Goal: Ask a question: Seek information or help from site administrators or community

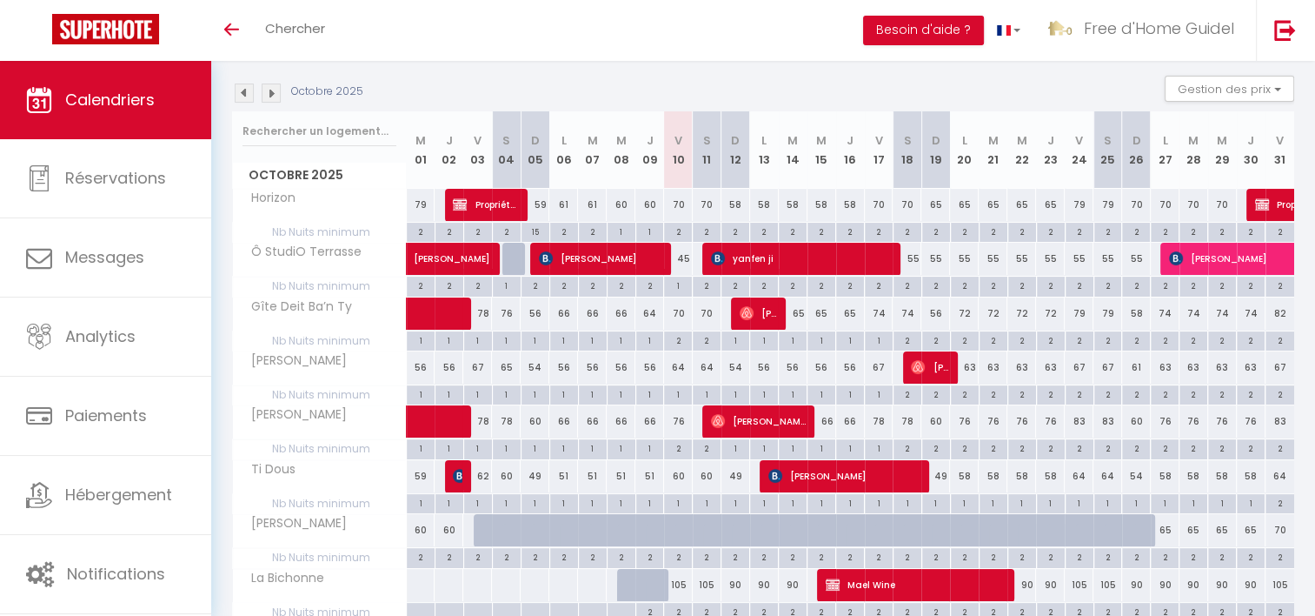
scroll to position [174, 0]
drag, startPoint x: 268, startPoint y: 170, endPoint x: 347, endPoint y: 227, distance: 97.2
click at [347, 225] on div "Octobre 2025 M 01 J 02 V 03 S 04 D 05 L 06 M 07 M 08 J 09 V 10 S 11 D 12 L 13 M…" at bounding box center [763, 366] width 1062 height 511
drag, startPoint x: 347, startPoint y: 227, endPoint x: 346, endPoint y: 236, distance: 8.7
click at [346, 236] on span "Nb Nuits minimum" at bounding box center [319, 232] width 173 height 19
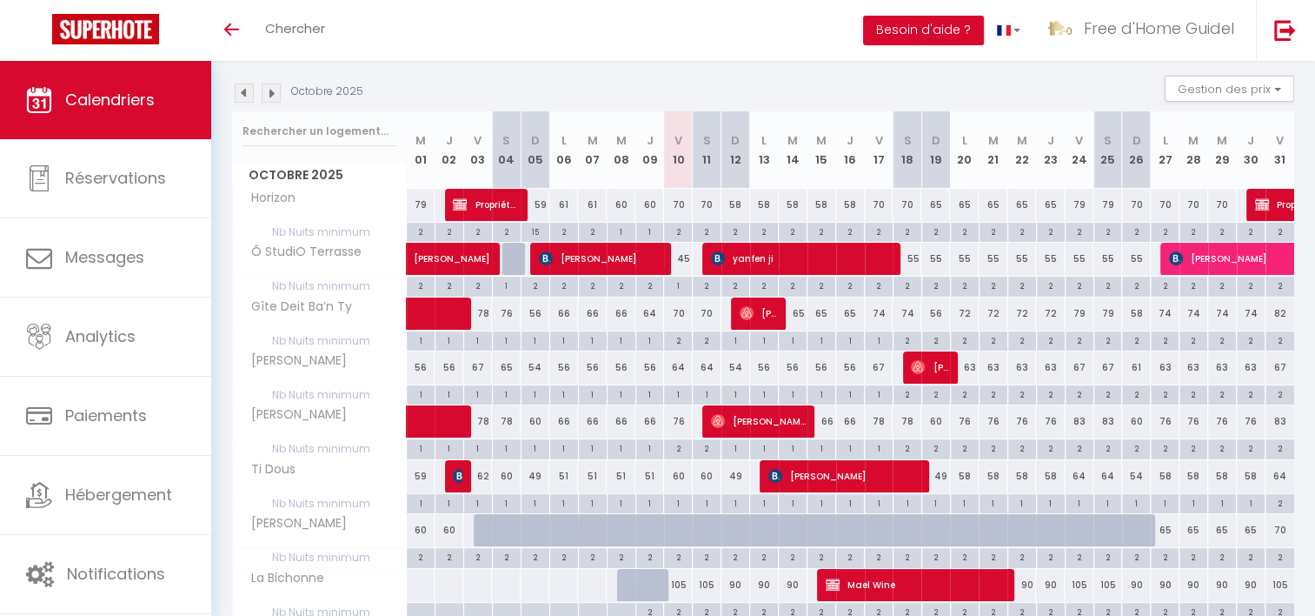
click at [330, 259] on span "Ô StudiO Terrasse" at bounding box center [301, 252] width 130 height 19
drag, startPoint x: 256, startPoint y: 406, endPoint x: 337, endPoint y: 406, distance: 80.9
click at [337, 406] on div "[PERSON_NAME]" at bounding box center [323, 414] width 174 height 19
click at [318, 424] on th "[PERSON_NAME]" at bounding box center [320, 421] width 174 height 33
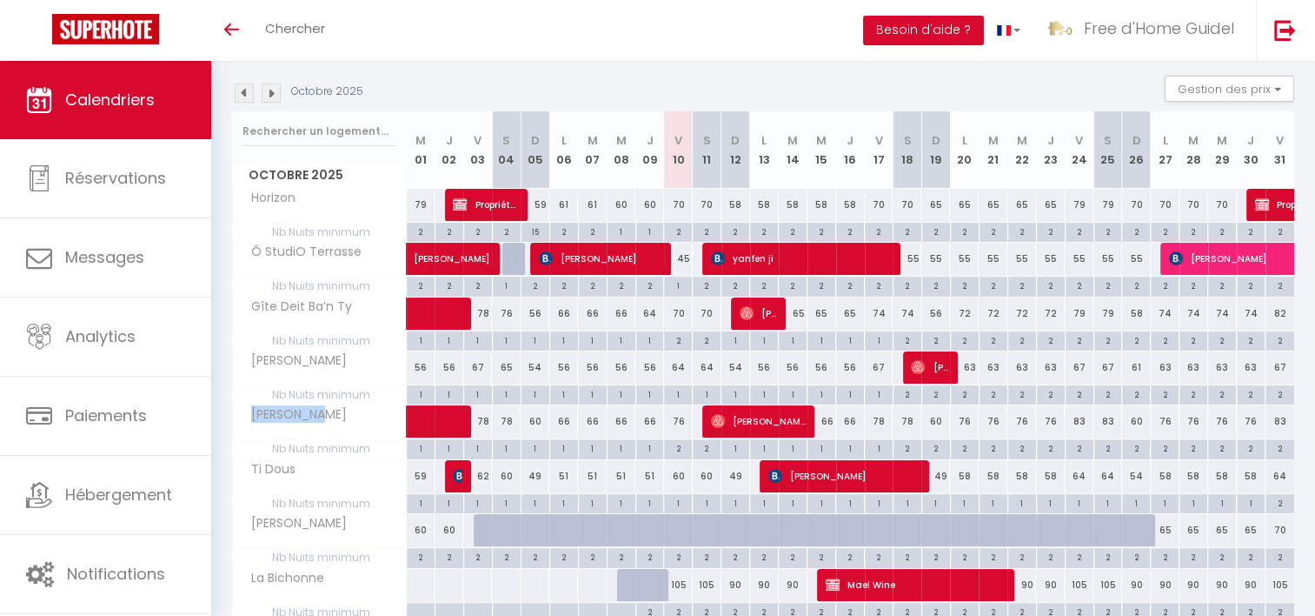
drag, startPoint x: 250, startPoint y: 410, endPoint x: 317, endPoint y: 410, distance: 67.8
click at [317, 410] on div "[PERSON_NAME]" at bounding box center [323, 414] width 174 height 19
click at [290, 421] on span "[PERSON_NAME]" at bounding box center [294, 414] width 116 height 19
drag, startPoint x: 278, startPoint y: 414, endPoint x: 306, endPoint y: 414, distance: 27.8
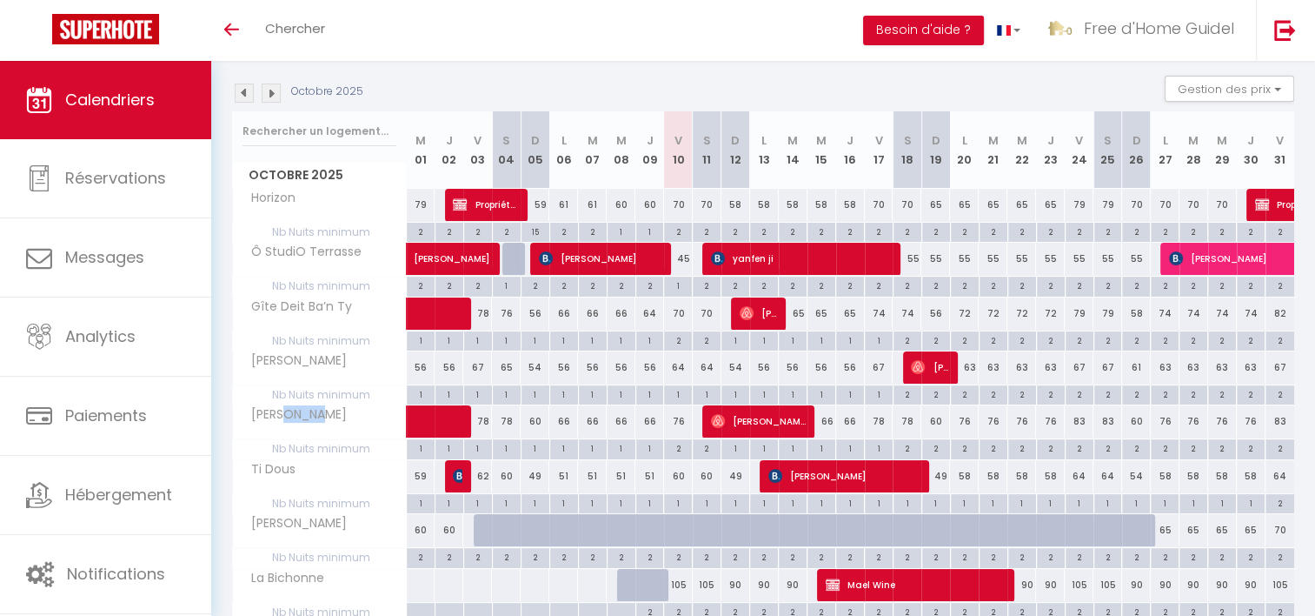
click at [306, 414] on span "[PERSON_NAME]" at bounding box center [294, 414] width 116 height 19
click at [310, 414] on span "[PERSON_NAME]" at bounding box center [294, 414] width 116 height 19
drag, startPoint x: 245, startPoint y: 410, endPoint x: 309, endPoint y: 410, distance: 63.5
click at [309, 410] on span "[PERSON_NAME]" at bounding box center [294, 414] width 116 height 19
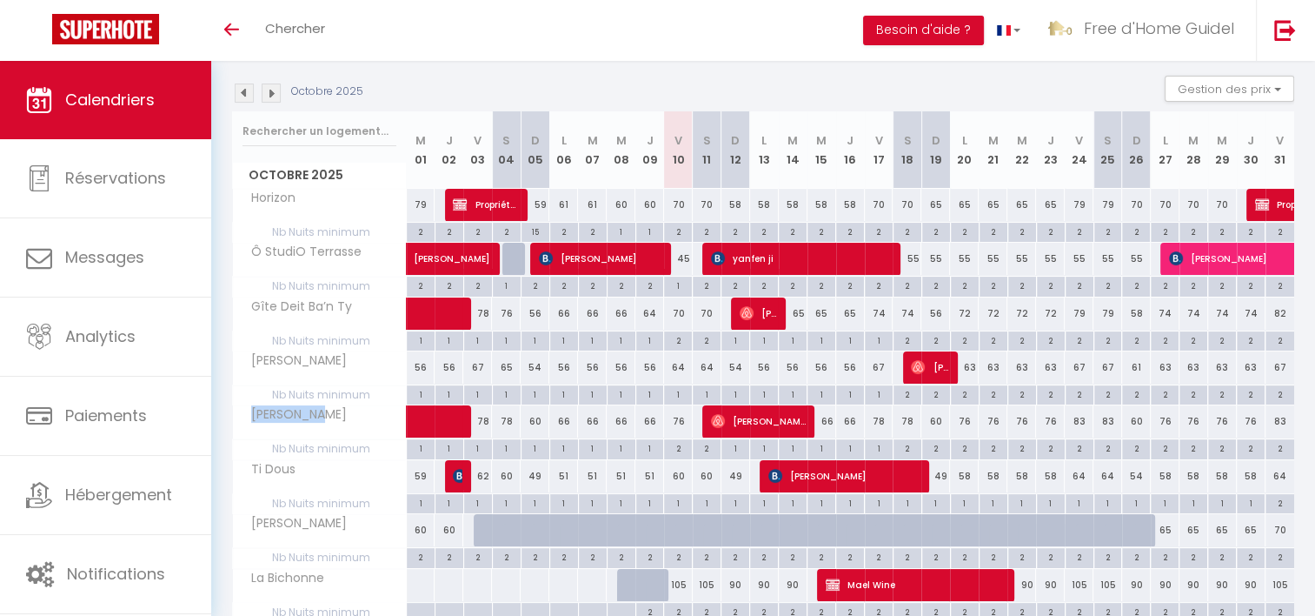
click at [310, 410] on span "[PERSON_NAME]" at bounding box center [294, 414] width 116 height 19
click at [316, 415] on div "[PERSON_NAME]" at bounding box center [323, 414] width 174 height 19
drag, startPoint x: 312, startPoint y: 416, endPoint x: 239, endPoint y: 414, distance: 73.1
click at [239, 414] on span "[PERSON_NAME]" at bounding box center [294, 414] width 116 height 19
click at [238, 414] on span "[PERSON_NAME]" at bounding box center [294, 414] width 116 height 19
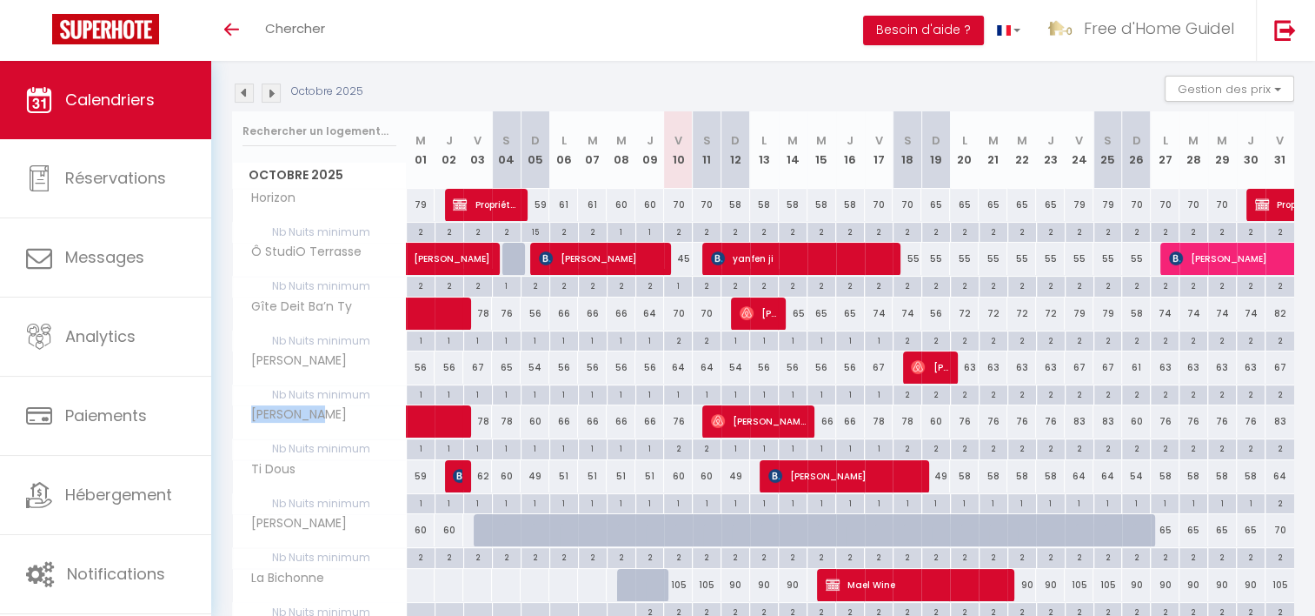
click at [251, 416] on span "[PERSON_NAME]" at bounding box center [294, 414] width 116 height 19
drag, startPoint x: 251, startPoint y: 416, endPoint x: 314, endPoint y: 423, distance: 63.1
click at [314, 423] on th "[PERSON_NAME]" at bounding box center [320, 421] width 174 height 33
drag, startPoint x: 296, startPoint y: 292, endPoint x: 330, endPoint y: 299, distance: 34.6
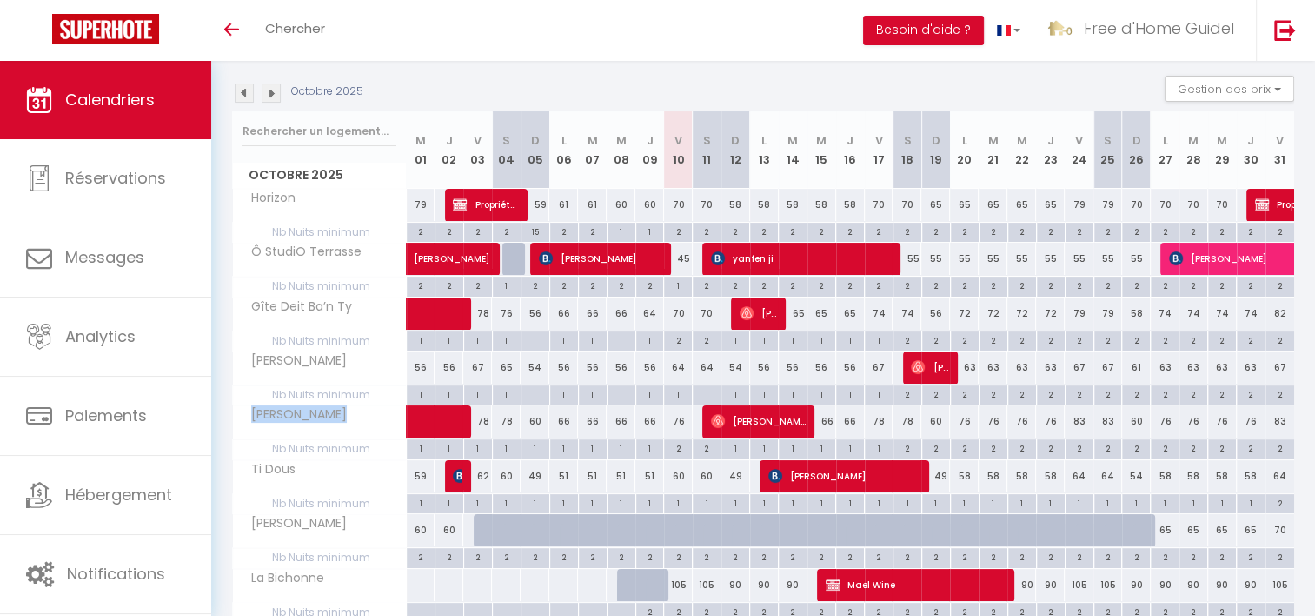
click at [329, 299] on tbody "Horizon 79 79 Propriétaires Claval 59 61 61 60 60 70" at bounding box center [764, 405] width 1062 height 434
click at [331, 299] on span "Gîte Deit Ba’n Ty" at bounding box center [296, 306] width 121 height 19
drag, startPoint x: 331, startPoint y: 299, endPoint x: 343, endPoint y: 343, distance: 46.0
click at [343, 339] on tbody "Horizon 79 79 Propriétaires Claval 59 61 61 60 60 70" at bounding box center [764, 405] width 1062 height 434
drag, startPoint x: 343, startPoint y: 343, endPoint x: 341, endPoint y: 370, distance: 27.1
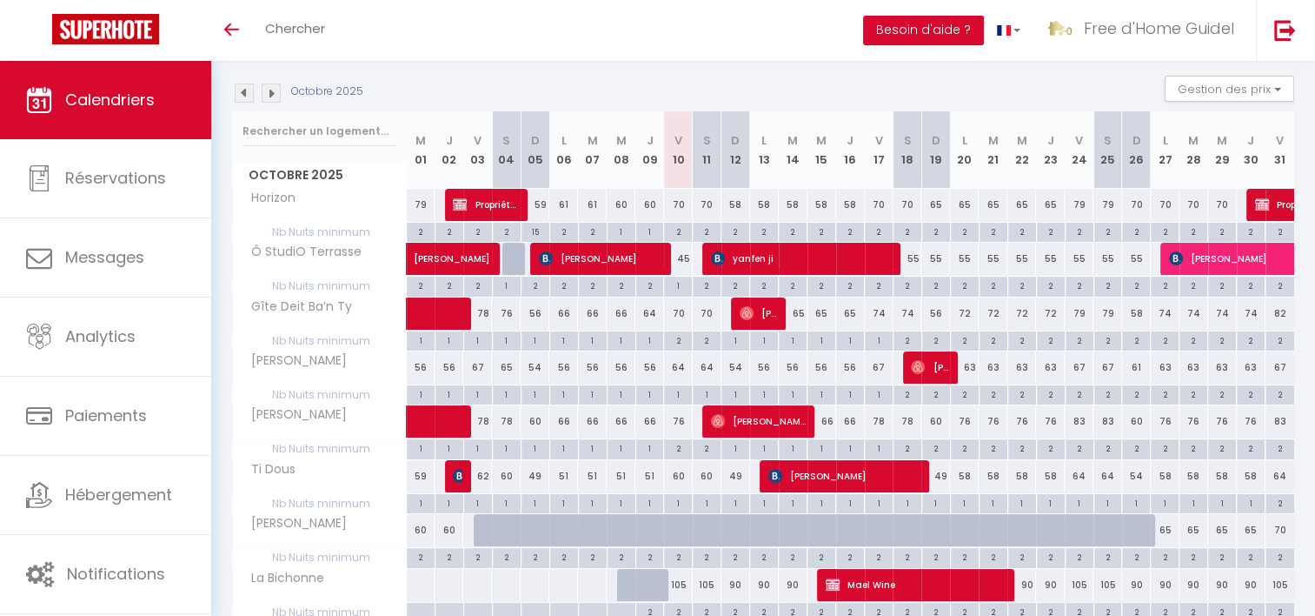
click at [341, 370] on th "[PERSON_NAME]" at bounding box center [320, 367] width 174 height 33
click at [330, 362] on div "[PERSON_NAME]" at bounding box center [323, 360] width 174 height 19
drag, startPoint x: 330, startPoint y: 362, endPoint x: 245, endPoint y: 362, distance: 85.2
click at [245, 362] on div "[PERSON_NAME]" at bounding box center [323, 360] width 174 height 19
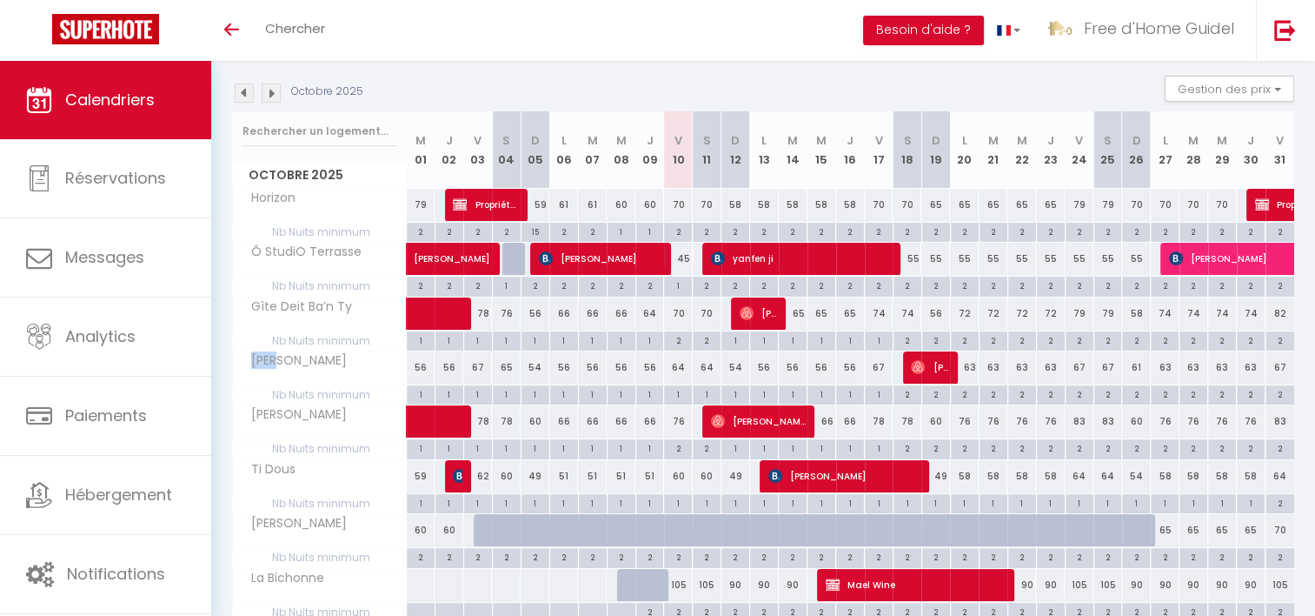
click at [245, 362] on span "[PERSON_NAME]" at bounding box center [294, 360] width 116 height 19
drag, startPoint x: 245, startPoint y: 362, endPoint x: 345, endPoint y: 377, distance: 101.2
click at [345, 377] on th "[PERSON_NAME]" at bounding box center [320, 367] width 174 height 33
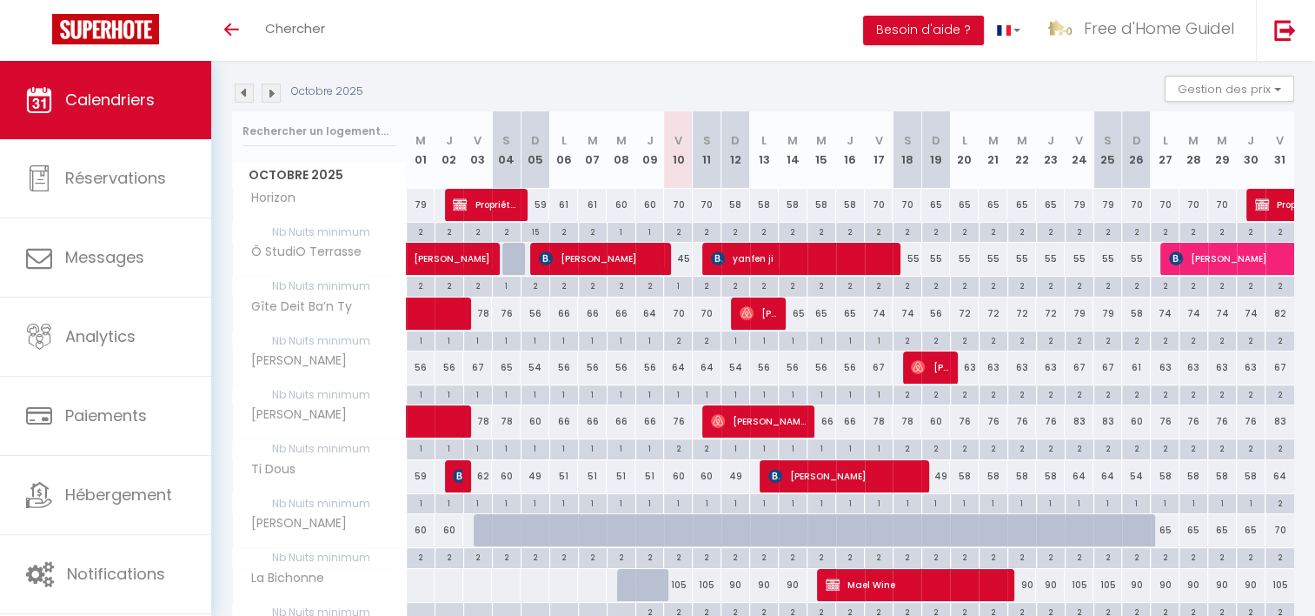
drag, startPoint x: 345, startPoint y: 377, endPoint x: 256, endPoint y: 358, distance: 91.6
click at [256, 358] on span "[PERSON_NAME]" at bounding box center [294, 360] width 116 height 19
drag, startPoint x: 257, startPoint y: 358, endPoint x: 321, endPoint y: 370, distance: 64.5
click at [321, 370] on th "[PERSON_NAME]" at bounding box center [320, 367] width 174 height 33
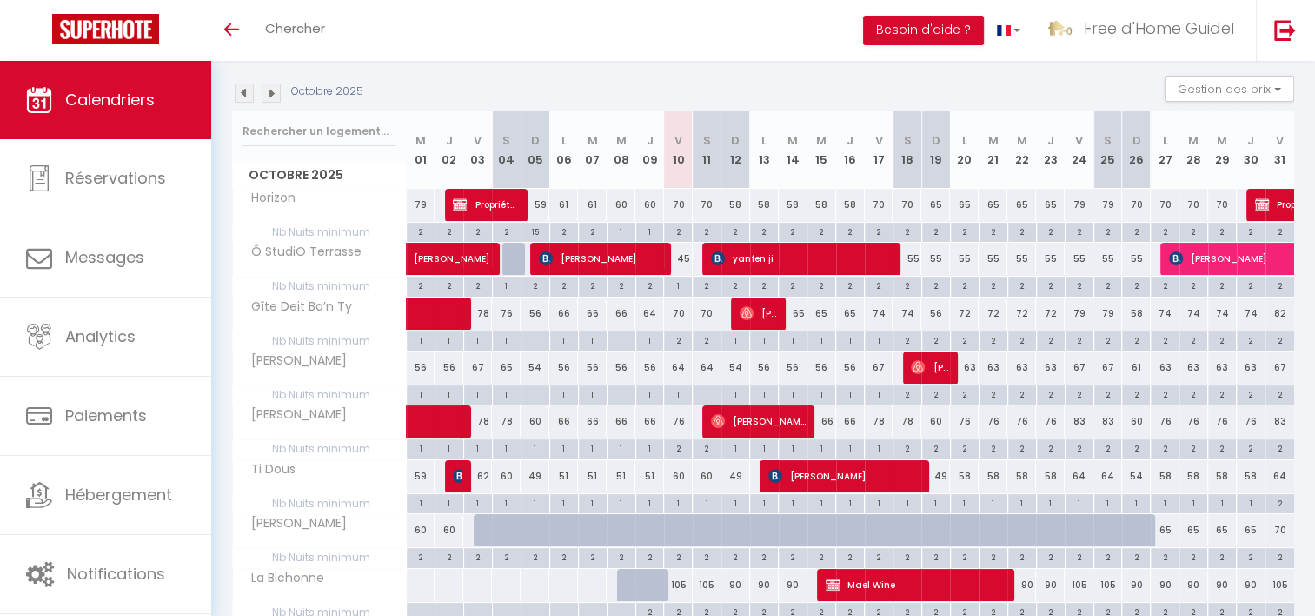
click at [278, 425] on th "[PERSON_NAME]" at bounding box center [320, 421] width 174 height 33
click at [278, 415] on span "[PERSON_NAME]" at bounding box center [294, 414] width 116 height 19
drag, startPoint x: 278, startPoint y: 415, endPoint x: 278, endPoint y: 465, distance: 50.4
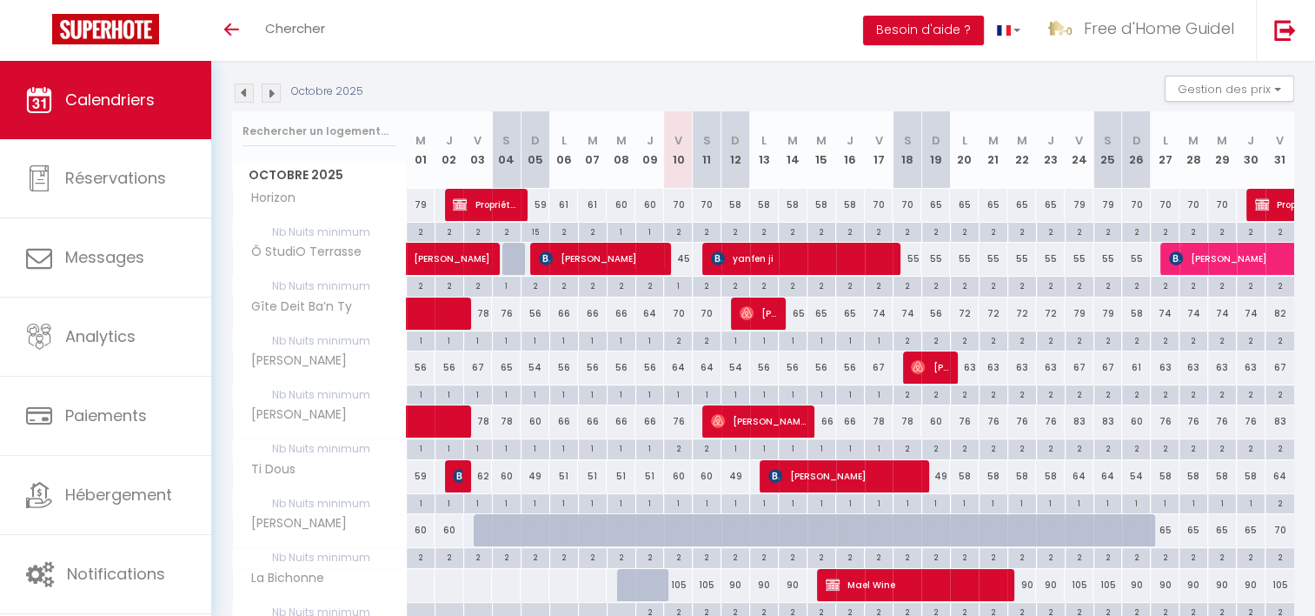
click at [278, 465] on span "Ti Dous" at bounding box center [268, 469] width 65 height 19
click at [293, 525] on span "[PERSON_NAME]" at bounding box center [294, 523] width 116 height 19
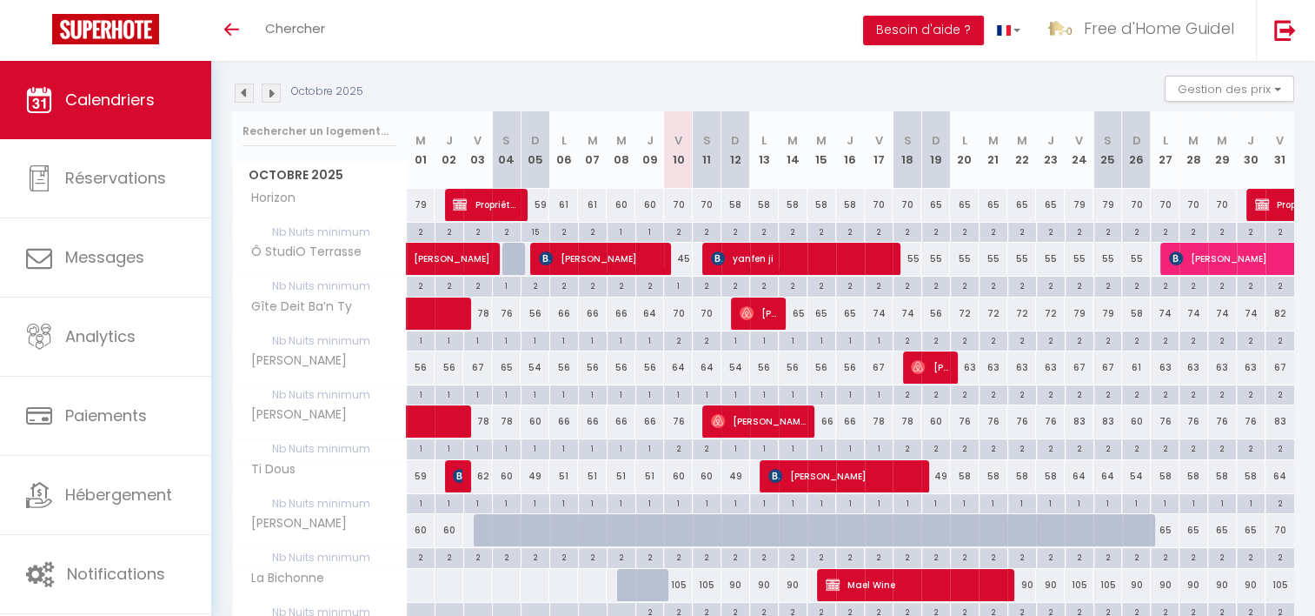
drag, startPoint x: 293, startPoint y: 525, endPoint x: 276, endPoint y: 470, distance: 57.5
click at [276, 470] on span "Ti Dous" at bounding box center [268, 469] width 65 height 19
drag, startPoint x: 276, startPoint y: 470, endPoint x: 340, endPoint y: 249, distance: 230.9
click at [340, 249] on span "Ô StudiO Terrasse" at bounding box center [301, 252] width 130 height 19
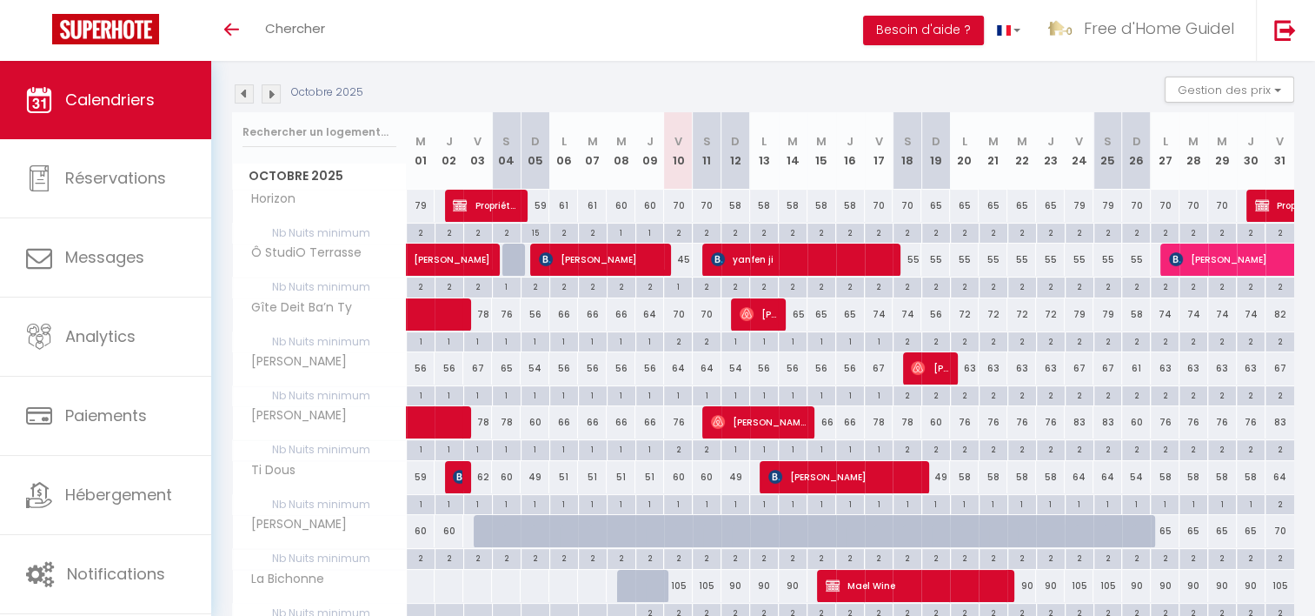
scroll to position [75, 0]
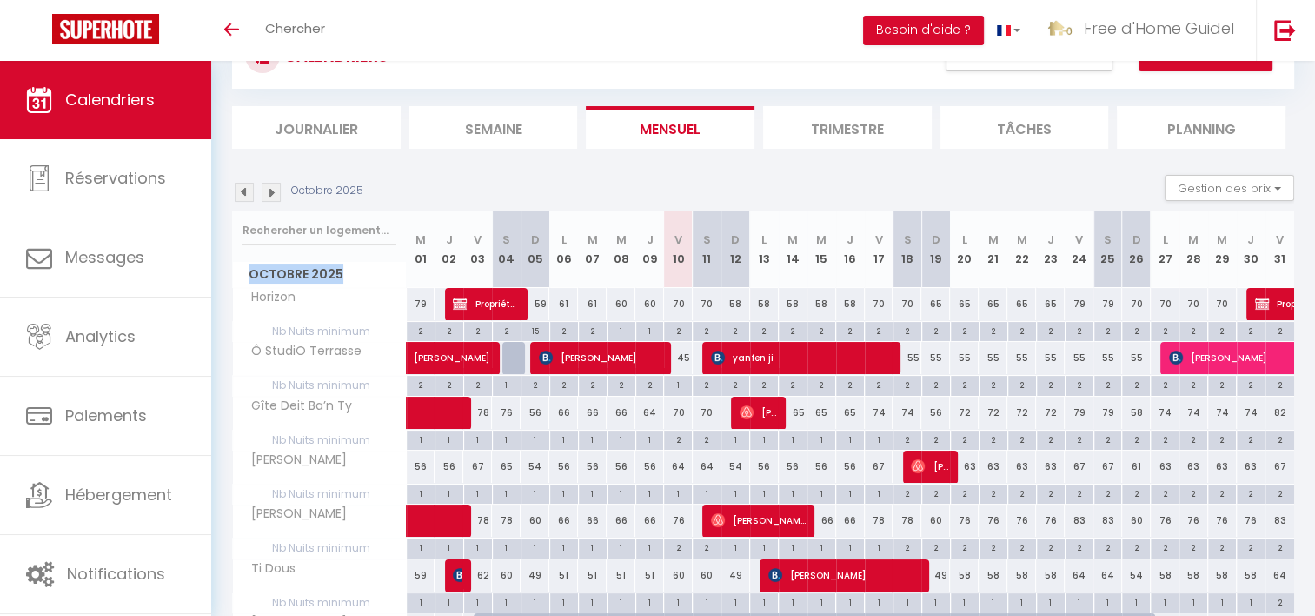
drag, startPoint x: 246, startPoint y: 267, endPoint x: 351, endPoint y: 268, distance: 105.2
click at [351, 268] on span "Octobre 2025" at bounding box center [319, 274] width 173 height 25
drag, startPoint x: 266, startPoint y: 358, endPoint x: 376, endPoint y: 357, distance: 110.4
click at [376, 357] on div "Ô StudiO Terrasse" at bounding box center [323, 351] width 174 height 19
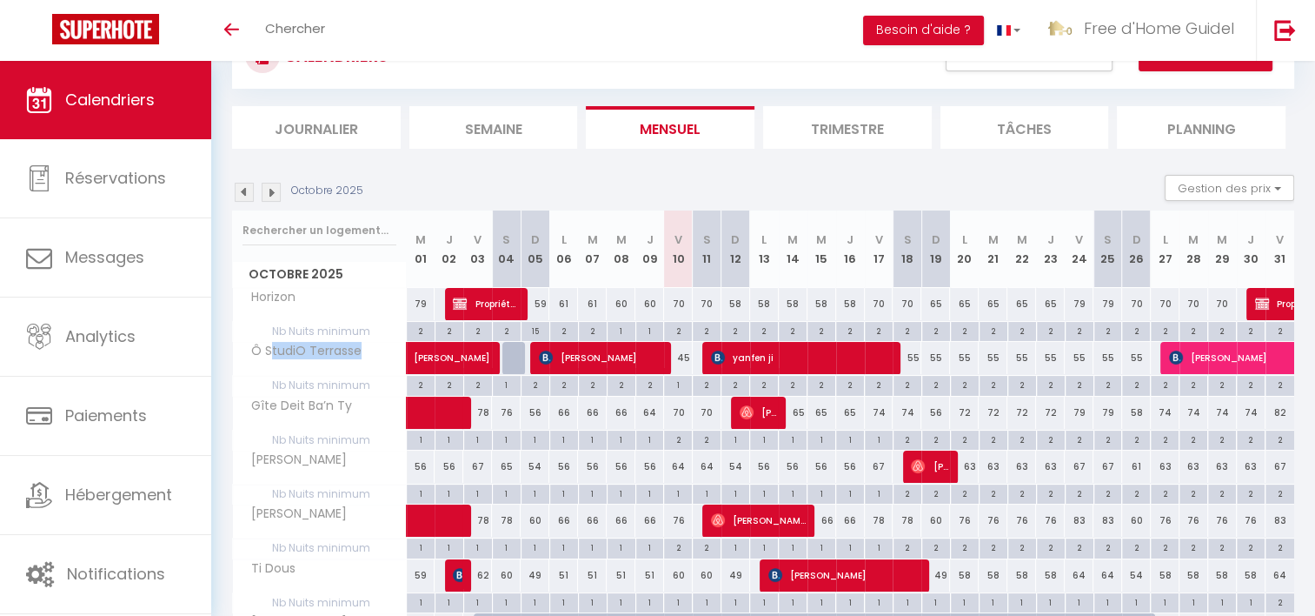
click at [376, 357] on div "Ô StudiO Terrasse" at bounding box center [323, 351] width 174 height 19
click at [255, 356] on span "Ô StudiO Terrasse" at bounding box center [301, 351] width 130 height 19
drag, startPoint x: 250, startPoint y: 348, endPoint x: 365, endPoint y: 355, distance: 115.0
click at [365, 355] on div "Ô StudiO Terrasse" at bounding box center [323, 351] width 174 height 19
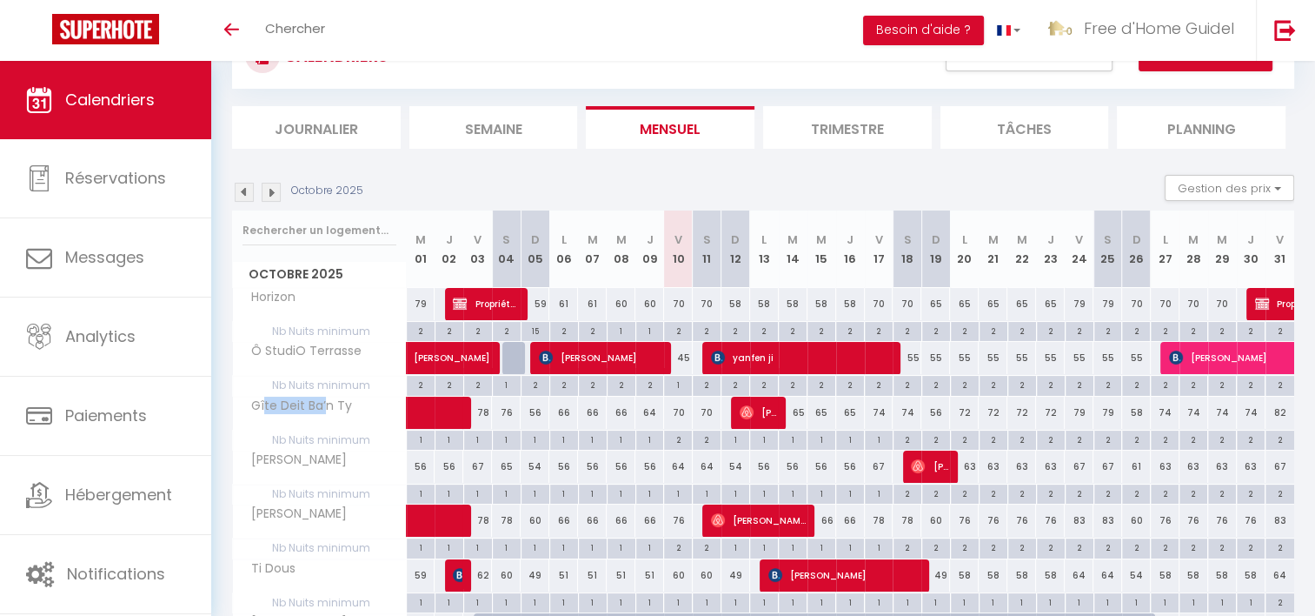
drag, startPoint x: 261, startPoint y: 399, endPoint x: 330, endPoint y: 405, distance: 69.8
click at [330, 405] on span "Gîte Deit Ba’n Ty" at bounding box center [296, 405] width 121 height 19
click at [268, 451] on span "[PERSON_NAME]" at bounding box center [294, 459] width 116 height 19
drag, startPoint x: 268, startPoint y: 451, endPoint x: 334, endPoint y: 451, distance: 66.1
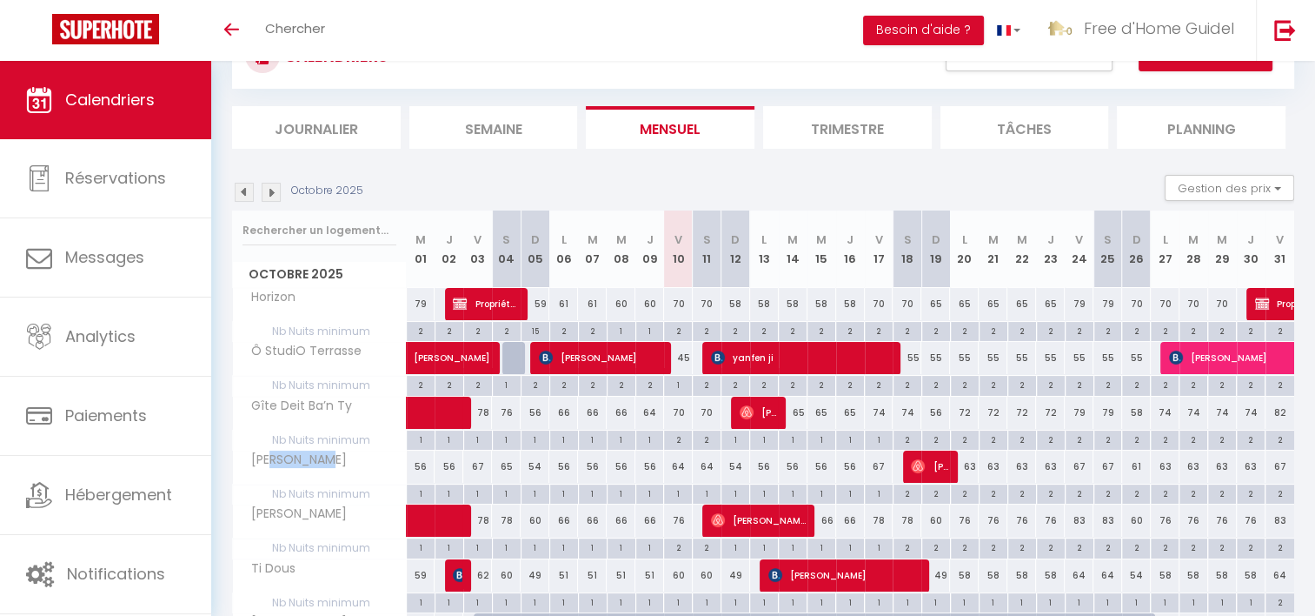
click at [334, 451] on div "[PERSON_NAME]" at bounding box center [323, 459] width 174 height 19
click at [335, 451] on div "[PERSON_NAME]" at bounding box center [323, 459] width 174 height 19
drag, startPoint x: 320, startPoint y: 403, endPoint x: 358, endPoint y: 409, distance: 38.6
click at [358, 409] on div "Gîte Deit Ba’n Ty" at bounding box center [323, 405] width 174 height 19
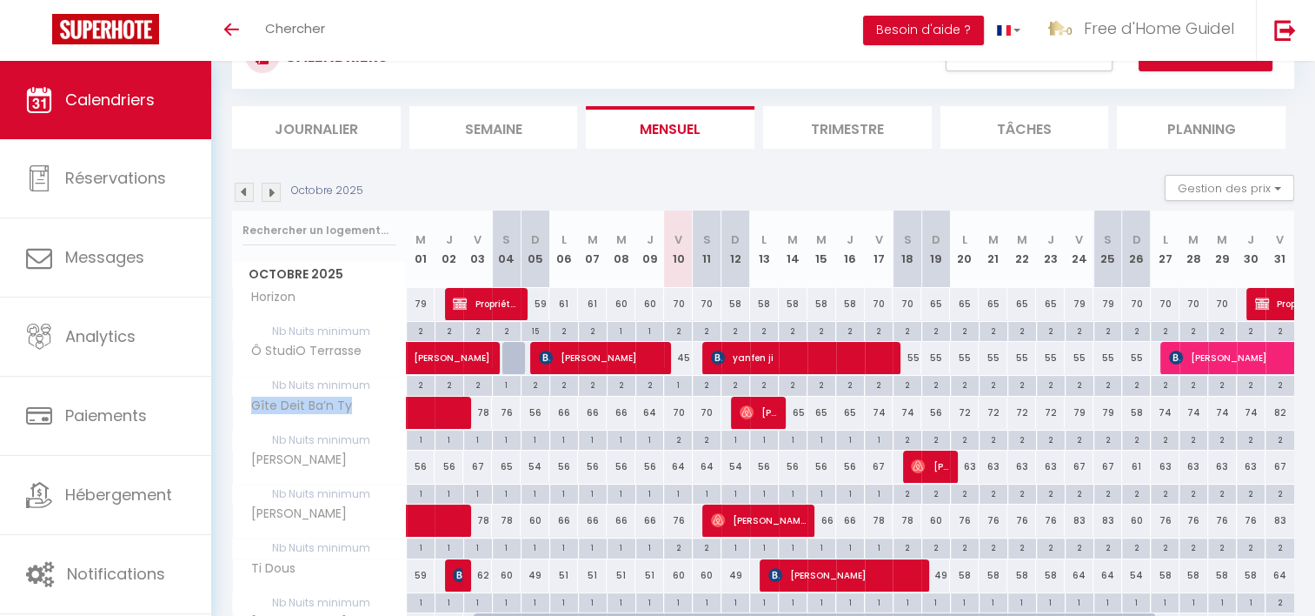
click at [334, 403] on span "Gîte Deit Ba’n Ty" at bounding box center [296, 405] width 121 height 19
drag, startPoint x: 271, startPoint y: 450, endPoint x: 319, endPoint y: 457, distance: 48.3
click at [319, 457] on span "[PERSON_NAME]" at bounding box center [294, 459] width 116 height 19
drag, startPoint x: 285, startPoint y: 516, endPoint x: 300, endPoint y: 516, distance: 14.8
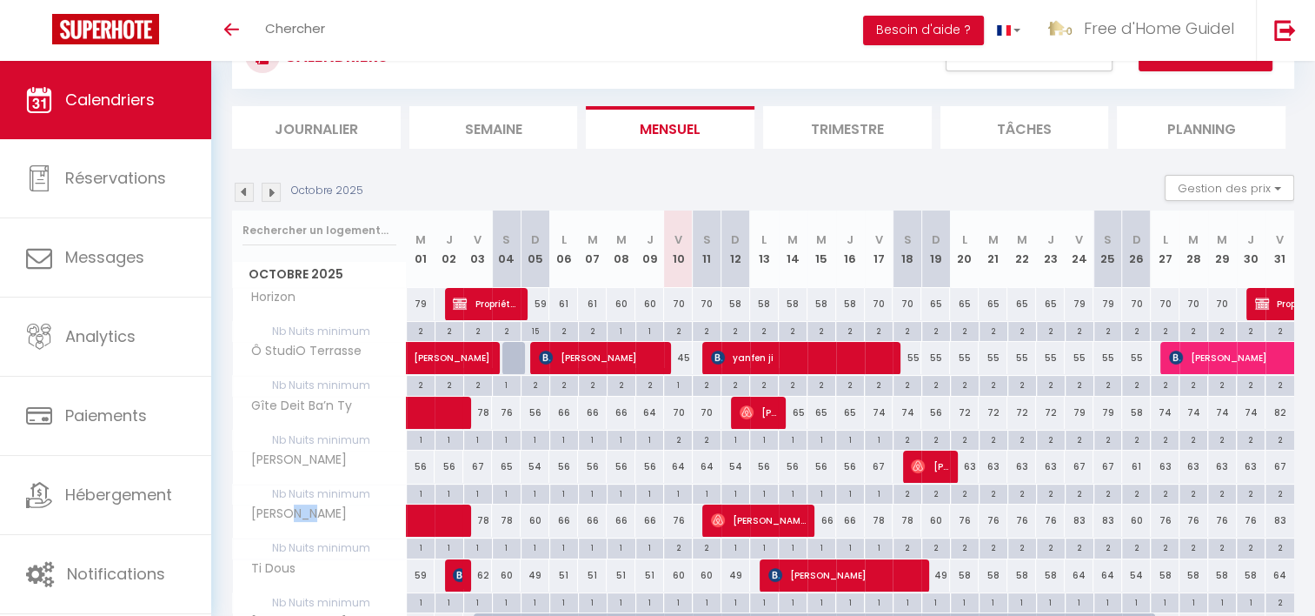
click at [300, 516] on span "[PERSON_NAME]" at bounding box center [294, 513] width 116 height 19
click at [310, 511] on span "[PERSON_NAME]" at bounding box center [294, 513] width 116 height 19
drag, startPoint x: 310, startPoint y: 511, endPoint x: 251, endPoint y: 511, distance: 58.3
click at [251, 511] on span "[PERSON_NAME]" at bounding box center [294, 513] width 116 height 19
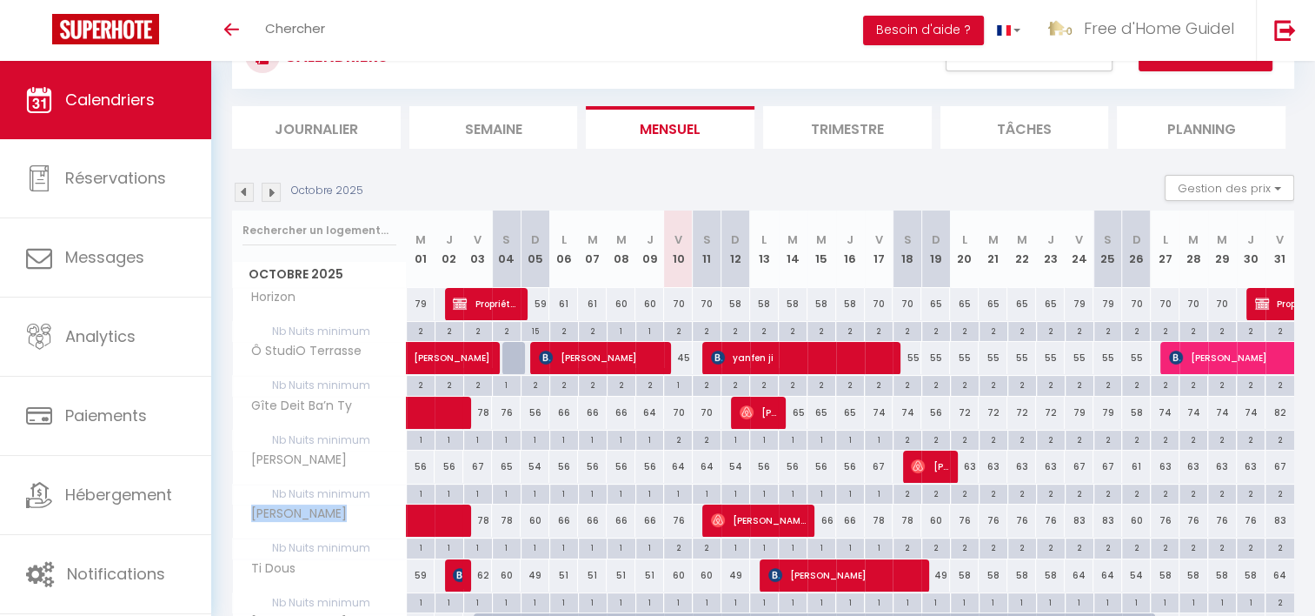
click at [251, 511] on span "[PERSON_NAME]" at bounding box center [294, 513] width 116 height 19
drag, startPoint x: 289, startPoint y: 563, endPoint x: 303, endPoint y: 564, distance: 13.9
click at [303, 564] on div "Ti Dous" at bounding box center [323, 568] width 174 height 19
click at [278, 567] on span "Ti Dous" at bounding box center [268, 568] width 65 height 19
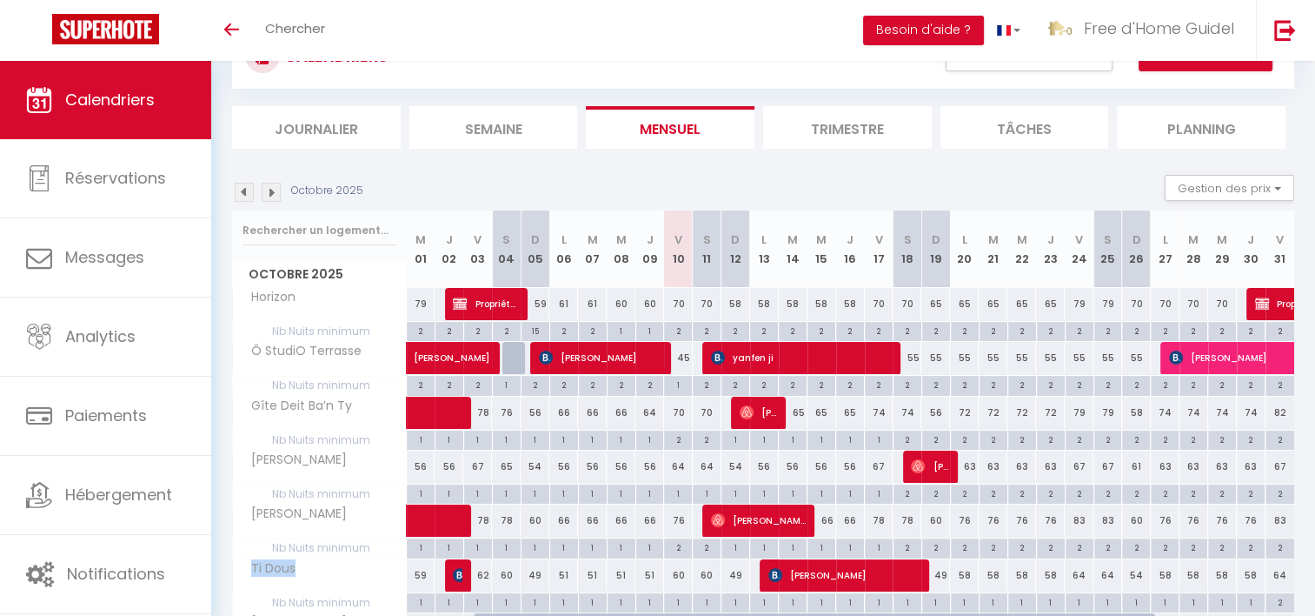
drag, startPoint x: 251, startPoint y: 567, endPoint x: 299, endPoint y: 567, distance: 47.8
click at [299, 567] on div "Ti Dous" at bounding box center [323, 568] width 174 height 19
click at [302, 567] on div "Ti Dous" at bounding box center [323, 568] width 174 height 19
click at [260, 567] on span "Ti Dous" at bounding box center [268, 568] width 65 height 19
click at [245, 564] on span "Ti Dous" at bounding box center [268, 568] width 65 height 19
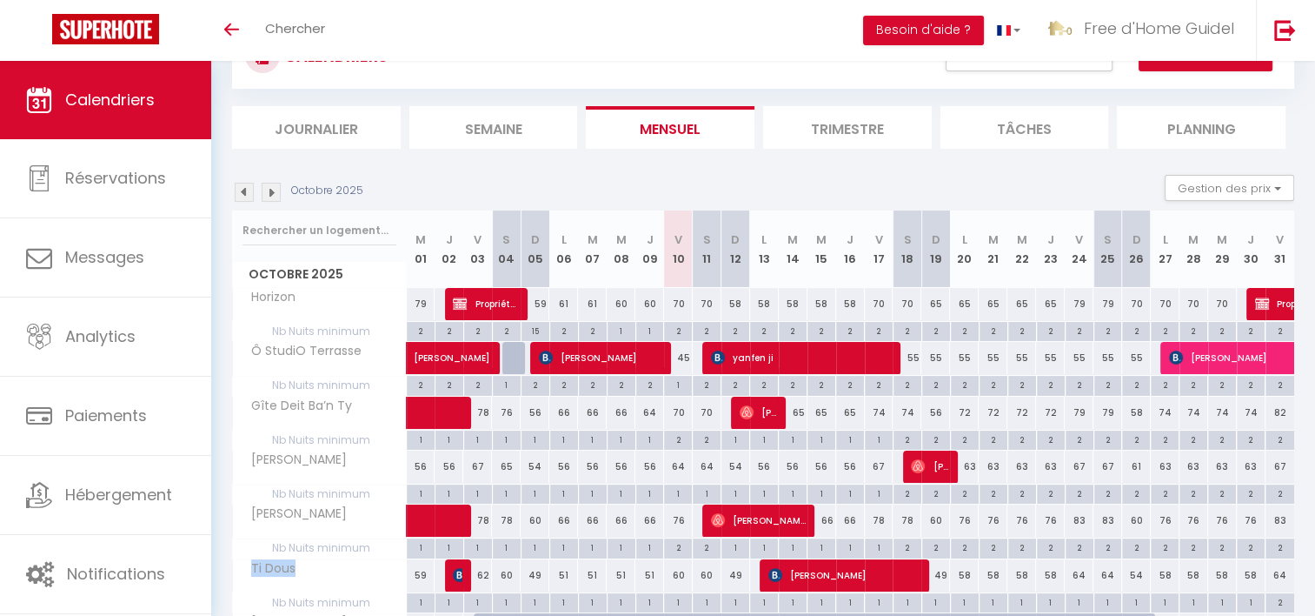
click at [261, 564] on span "Ti Dous" at bounding box center [268, 568] width 65 height 19
drag, startPoint x: 250, startPoint y: 511, endPoint x: 314, endPoint y: 515, distance: 64.4
click at [314, 515] on div "[PERSON_NAME]" at bounding box center [323, 513] width 174 height 19
click at [236, 509] on span "[PERSON_NAME]" at bounding box center [294, 513] width 116 height 19
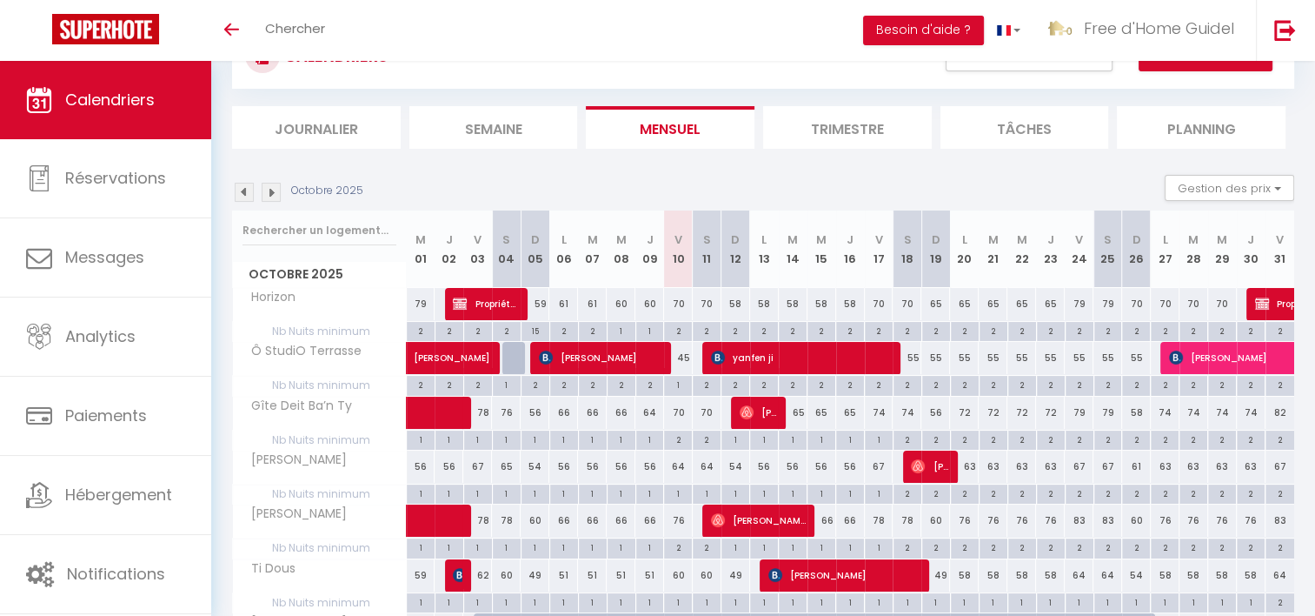
click at [247, 509] on span "[PERSON_NAME]" at bounding box center [294, 513] width 116 height 19
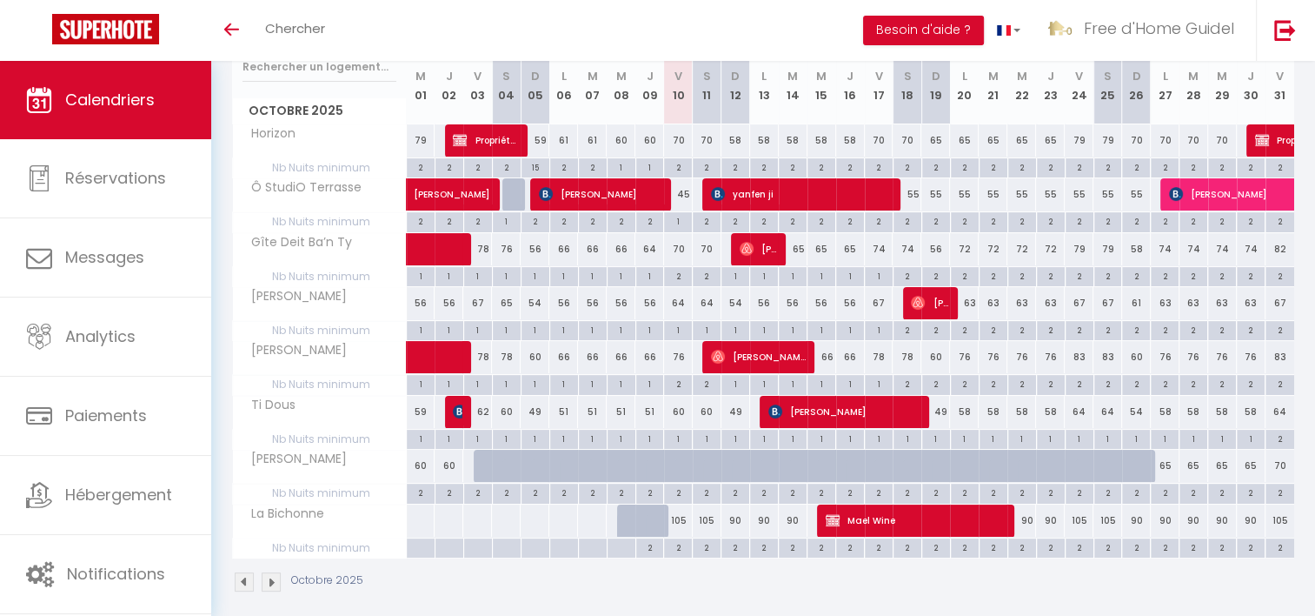
scroll to position [249, 0]
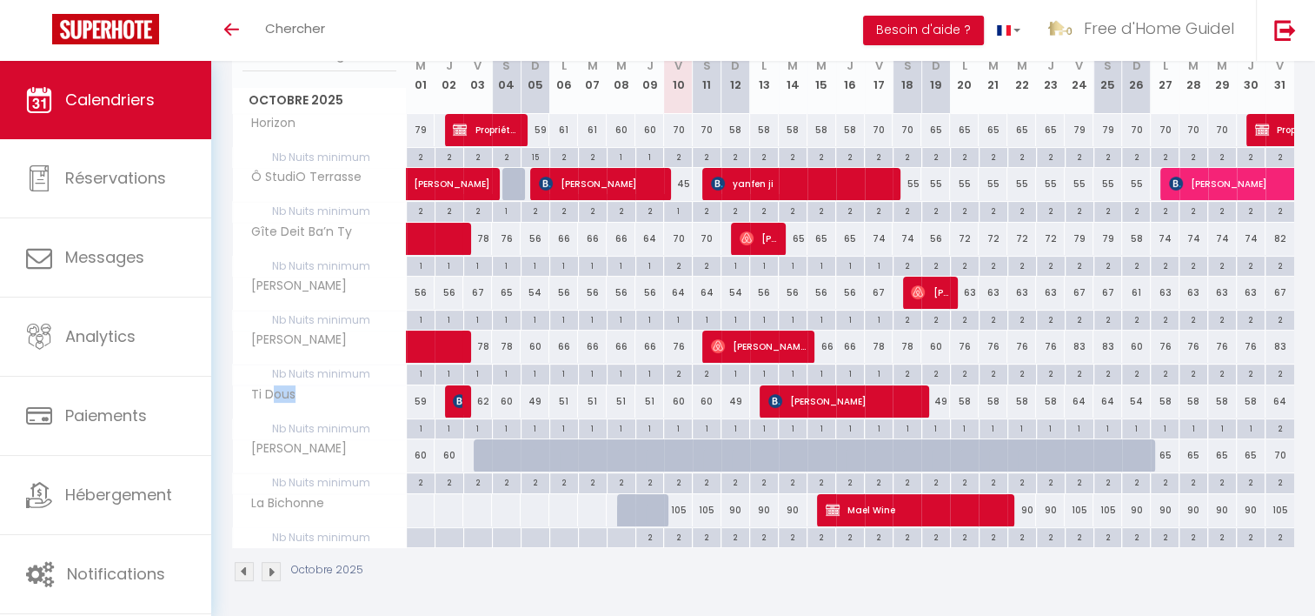
drag, startPoint x: 270, startPoint y: 394, endPoint x: 315, endPoint y: 391, distance: 45.3
click at [315, 391] on div "Ti Dous" at bounding box center [323, 394] width 174 height 19
click at [255, 393] on span "Ti Dous" at bounding box center [268, 394] width 65 height 19
drag, startPoint x: 306, startPoint y: 170, endPoint x: 330, endPoint y: 424, distance: 255.9
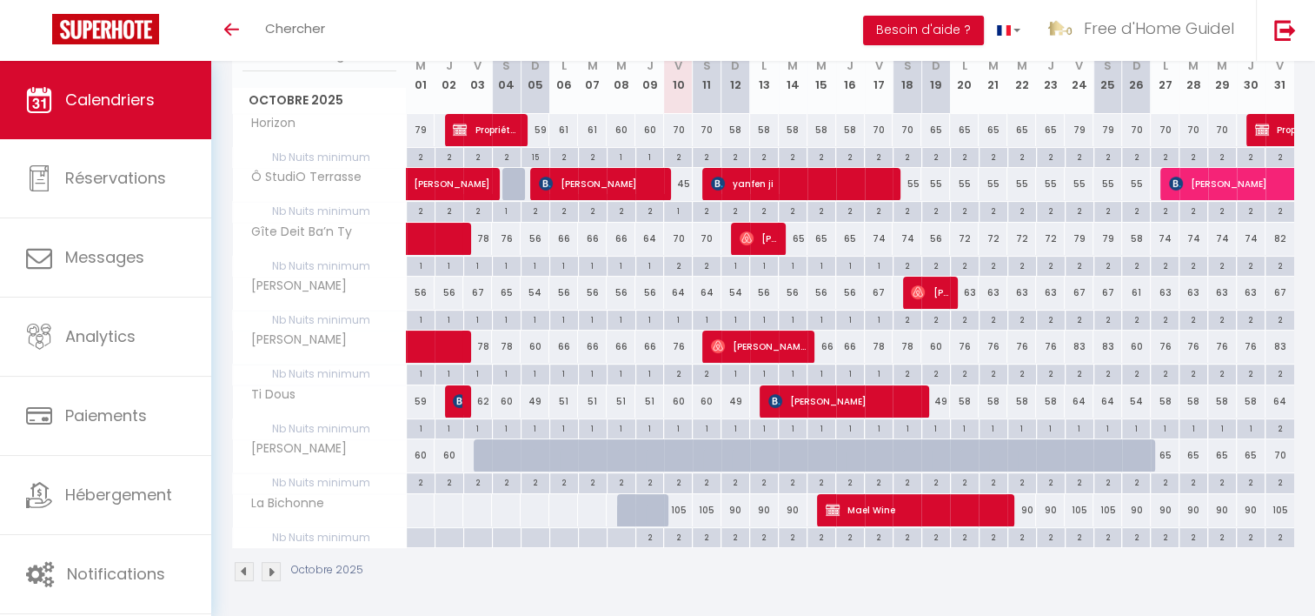
click at [330, 423] on tbody "Horizon 79 79 Propriétaires Claval 59 61 61 60 60 70" at bounding box center [764, 330] width 1062 height 434
click at [330, 425] on span "Nb Nuits minimum" at bounding box center [319, 428] width 173 height 19
drag, startPoint x: 303, startPoint y: 103, endPoint x: 316, endPoint y: 103, distance: 13.9
click at [316, 103] on span "Octobre 2025" at bounding box center [319, 100] width 173 height 25
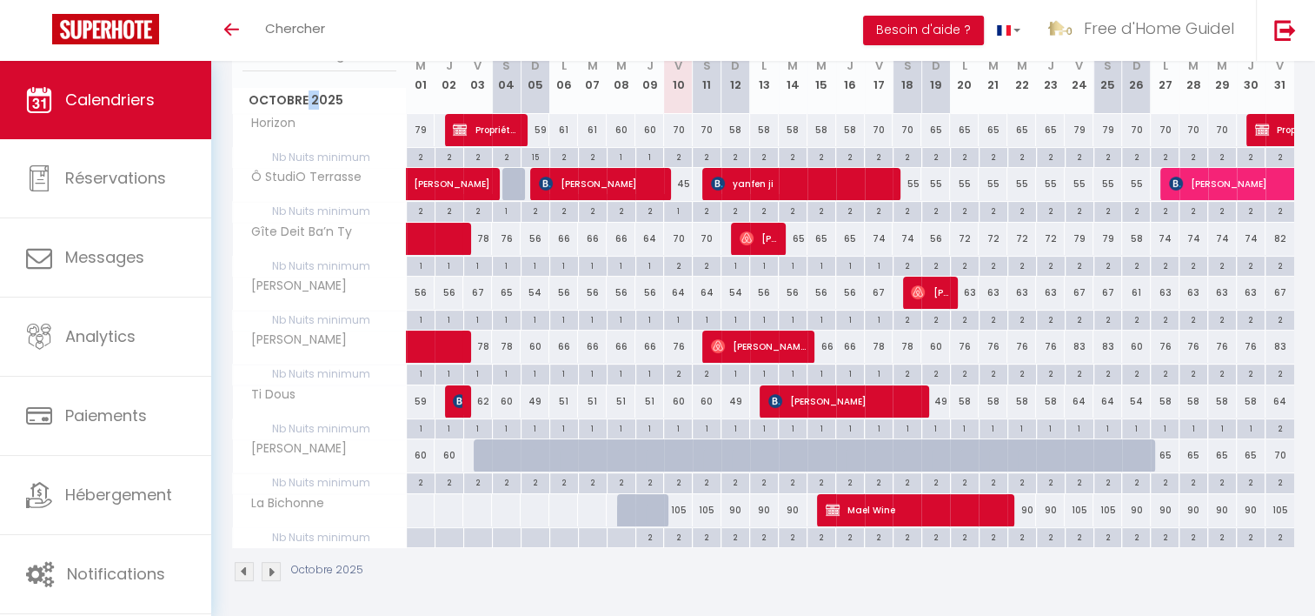
drag, startPoint x: 305, startPoint y: 239, endPoint x: 313, endPoint y: 376, distance: 137.6
click at [313, 376] on tbody "Horizon 79 79 Propriétaires Claval 59 61 61 60 60 70" at bounding box center [764, 330] width 1062 height 434
click at [313, 381] on span "Nb Nuits minimum" at bounding box center [319, 373] width 173 height 19
click at [312, 428] on span "Nb Nuits minimum" at bounding box center [319, 428] width 173 height 19
drag, startPoint x: 312, startPoint y: 428, endPoint x: 303, endPoint y: 196, distance: 232.3
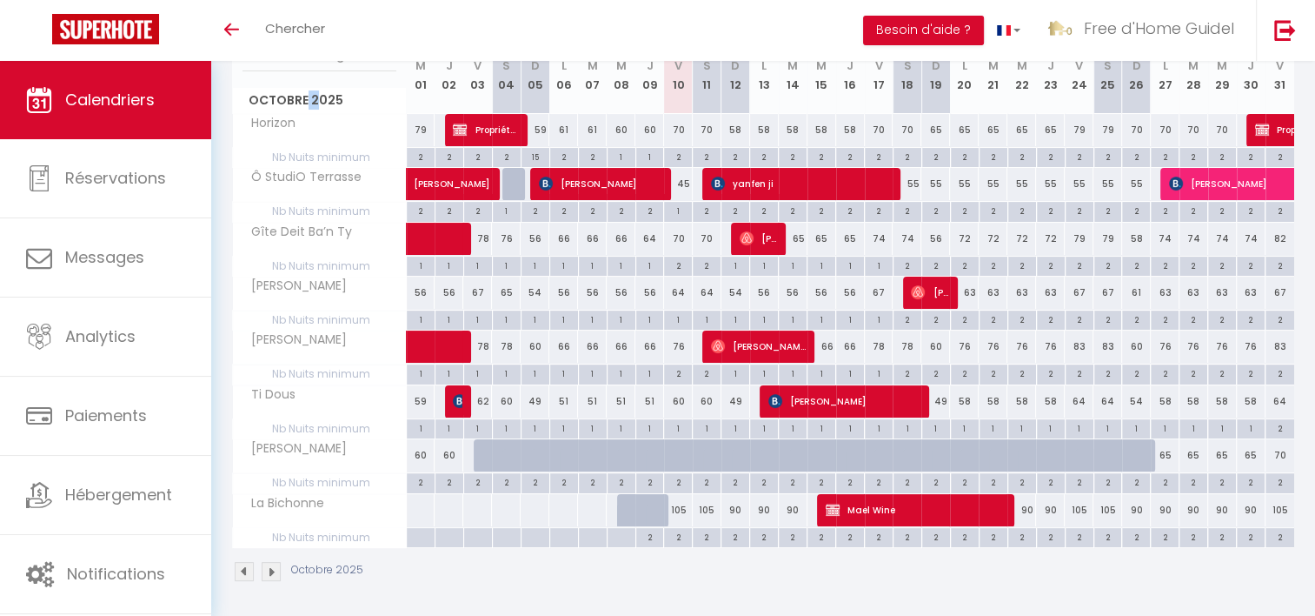
click at [303, 196] on tbody "Horizon 79 79 Propriétaires Claval 59 61 61 60 60 70" at bounding box center [764, 330] width 1062 height 434
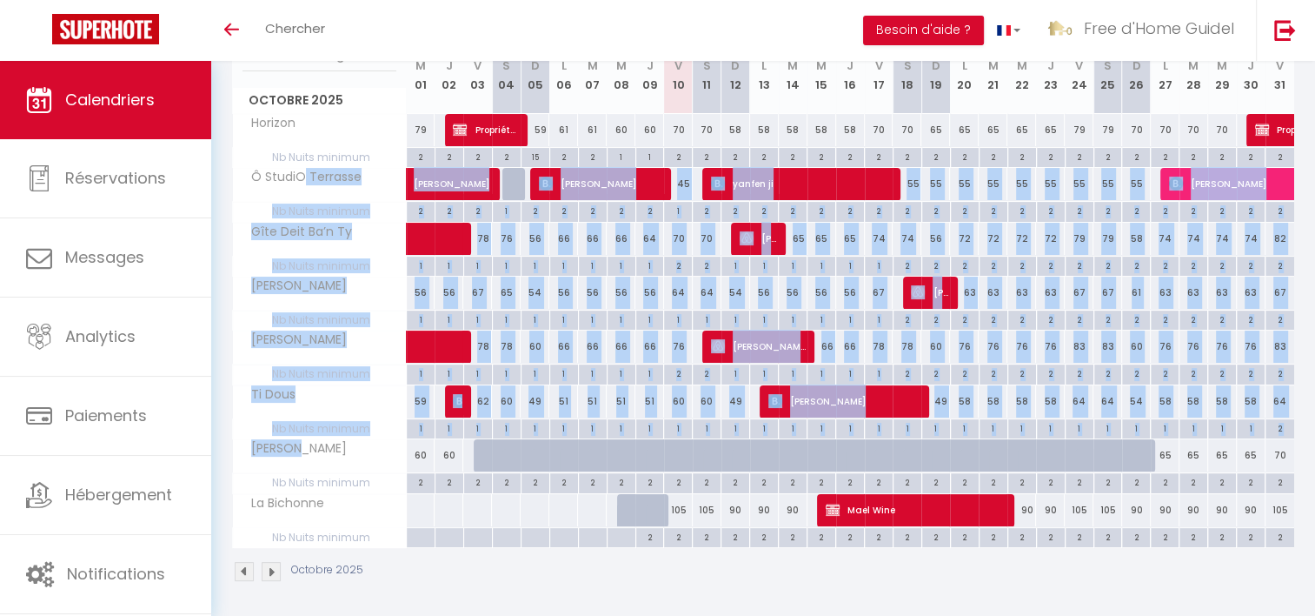
click at [303, 195] on th "Ô StudiO Terrasse" at bounding box center [320, 184] width 174 height 33
click at [276, 226] on span "Gîte Deit Ba’n Ty" at bounding box center [296, 232] width 121 height 19
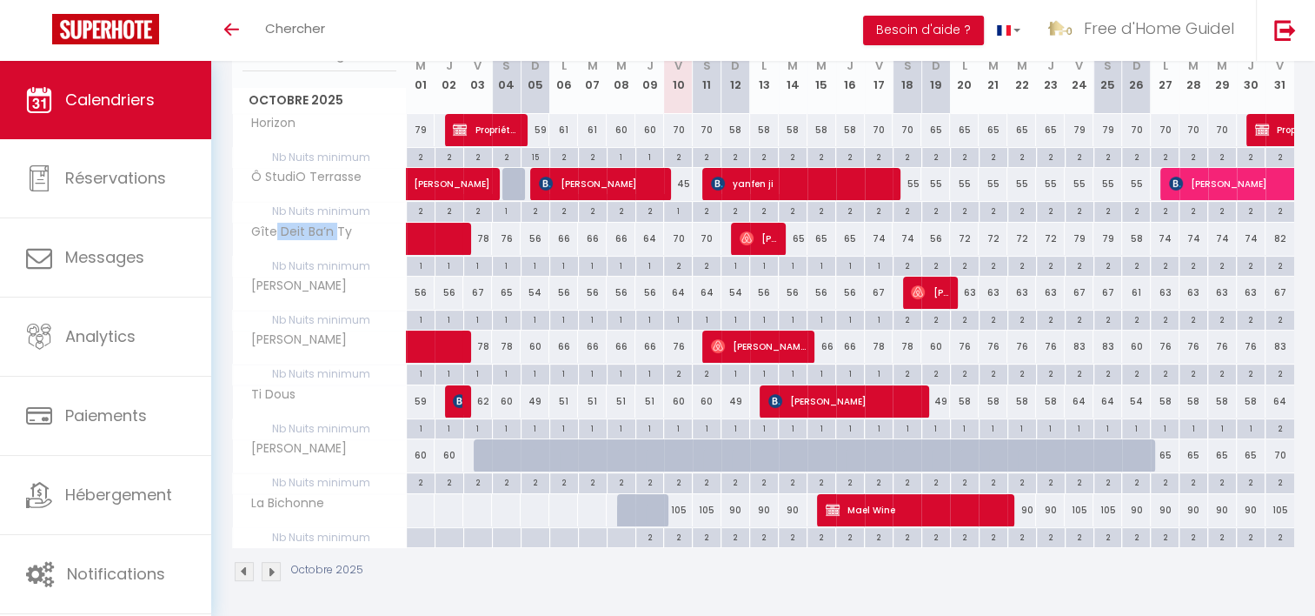
drag, startPoint x: 275, startPoint y: 228, endPoint x: 336, endPoint y: 230, distance: 61.8
click at [336, 230] on span "Gîte Deit Ba’n Ty" at bounding box center [296, 232] width 121 height 19
drag, startPoint x: 277, startPoint y: 283, endPoint x: 328, endPoint y: 282, distance: 50.4
click at [327, 282] on div "[PERSON_NAME]" at bounding box center [323, 285] width 174 height 19
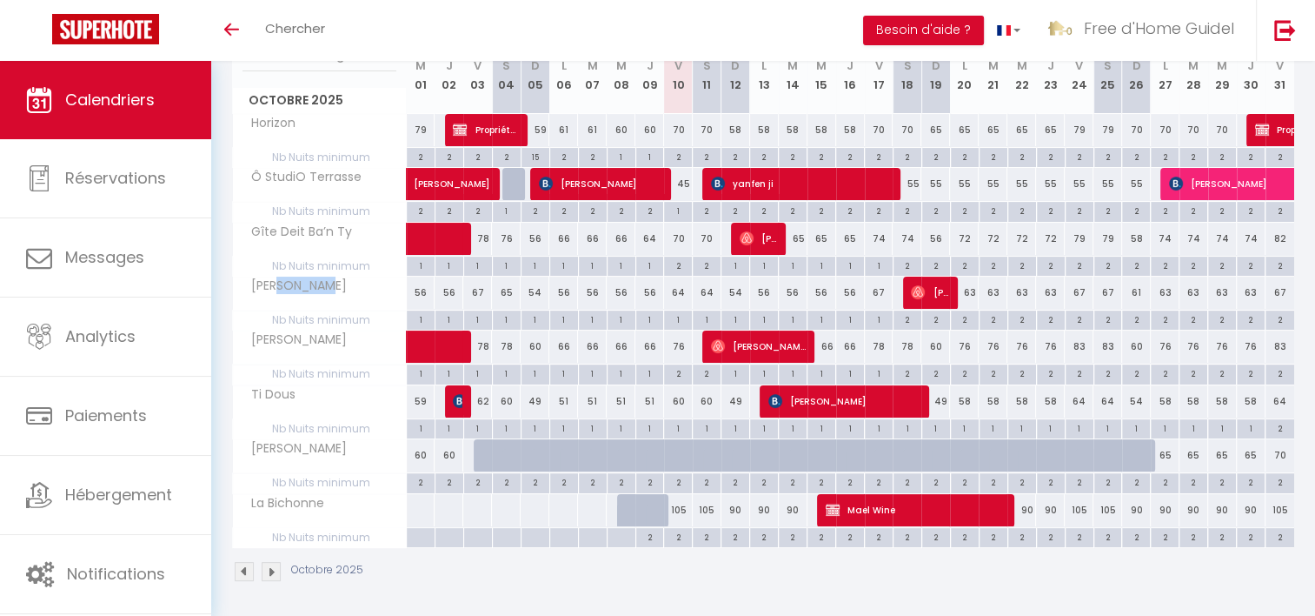
click at [328, 282] on div "[PERSON_NAME]" at bounding box center [323, 285] width 174 height 19
drag, startPoint x: 256, startPoint y: 332, endPoint x: 320, endPoint y: 334, distance: 64.4
click at [319, 334] on div "[PERSON_NAME]" at bounding box center [323, 339] width 174 height 19
click at [321, 335] on div "[PERSON_NAME]" at bounding box center [323, 339] width 174 height 19
drag, startPoint x: 258, startPoint y: 396, endPoint x: 295, endPoint y: 396, distance: 36.5
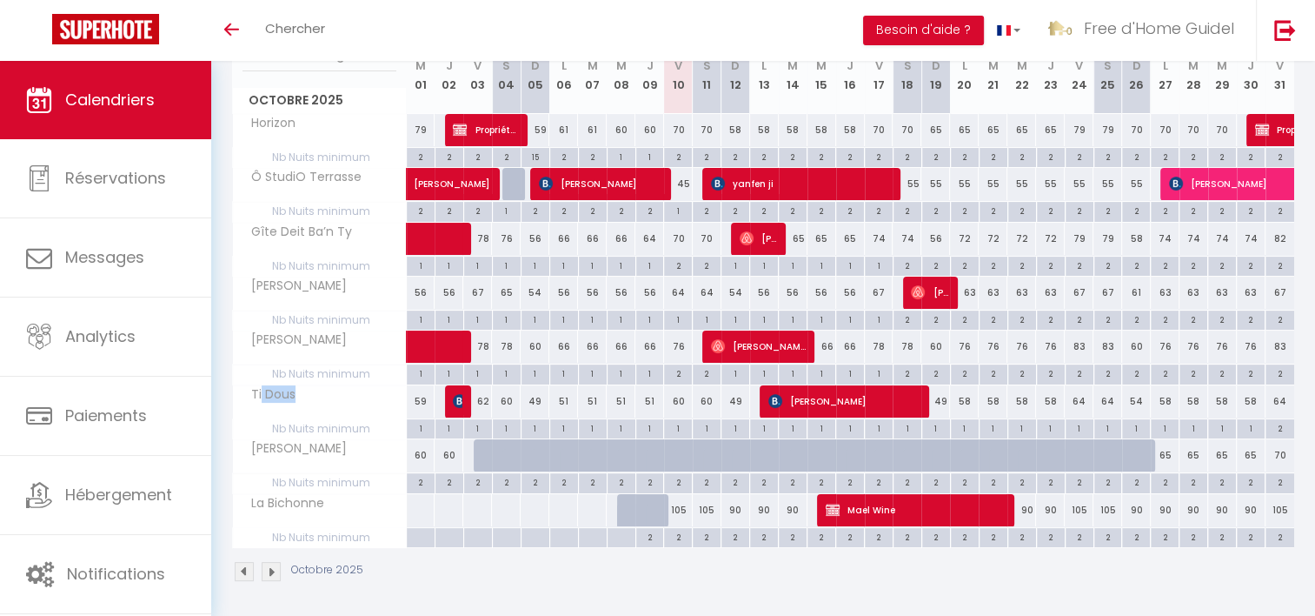
click at [295, 396] on span "Ti Dous" at bounding box center [268, 394] width 65 height 19
drag, startPoint x: 295, startPoint y: 396, endPoint x: 292, endPoint y: 407, distance: 10.8
click at [296, 396] on span "Ti Dous" at bounding box center [268, 394] width 65 height 19
drag, startPoint x: 277, startPoint y: 435, endPoint x: 296, endPoint y: 438, distance: 18.6
click at [296, 438] on tbody "Horizon 79 79 Propriétaires Claval 59 61 61 60 60 70" at bounding box center [764, 330] width 1062 height 434
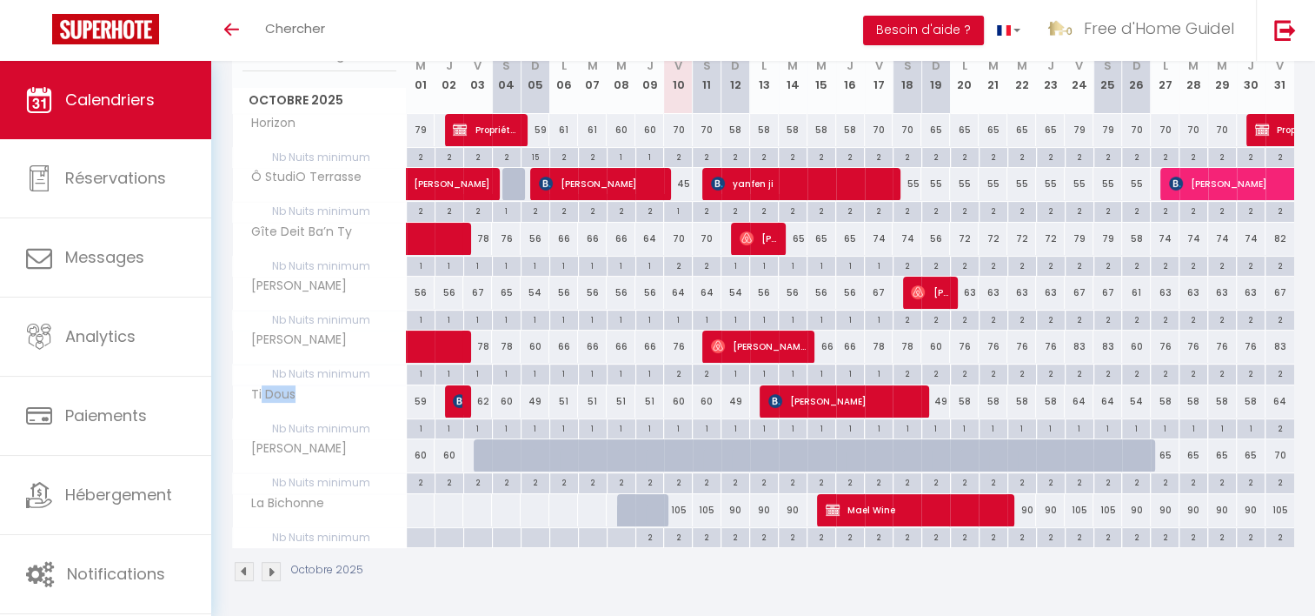
click at [296, 439] on span "[PERSON_NAME]" at bounding box center [294, 448] width 116 height 19
click at [296, 456] on th "[PERSON_NAME]" at bounding box center [320, 455] width 174 height 33
click at [296, 501] on span "La Bichonne" at bounding box center [282, 503] width 93 height 19
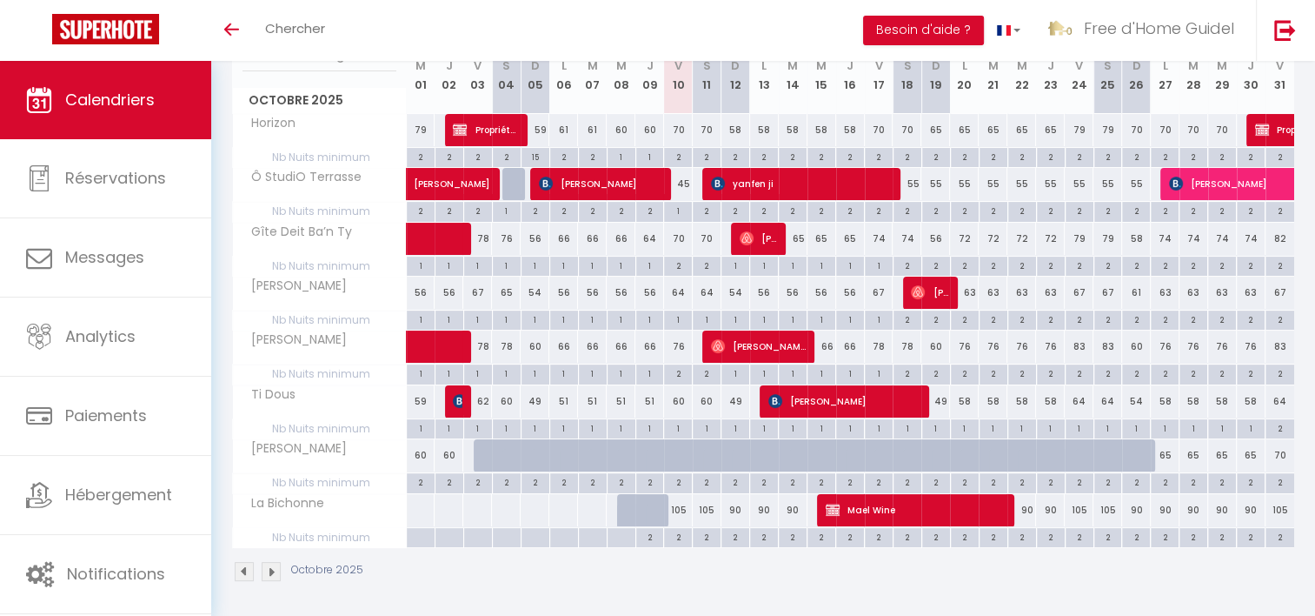
drag, startPoint x: 296, startPoint y: 501, endPoint x: 263, endPoint y: 451, distance: 59.6
click at [263, 451] on span "[PERSON_NAME]" at bounding box center [294, 448] width 116 height 19
click at [262, 451] on span "[PERSON_NAME]" at bounding box center [294, 448] width 116 height 19
drag, startPoint x: 262, startPoint y: 451, endPoint x: 255, endPoint y: 390, distance: 62.1
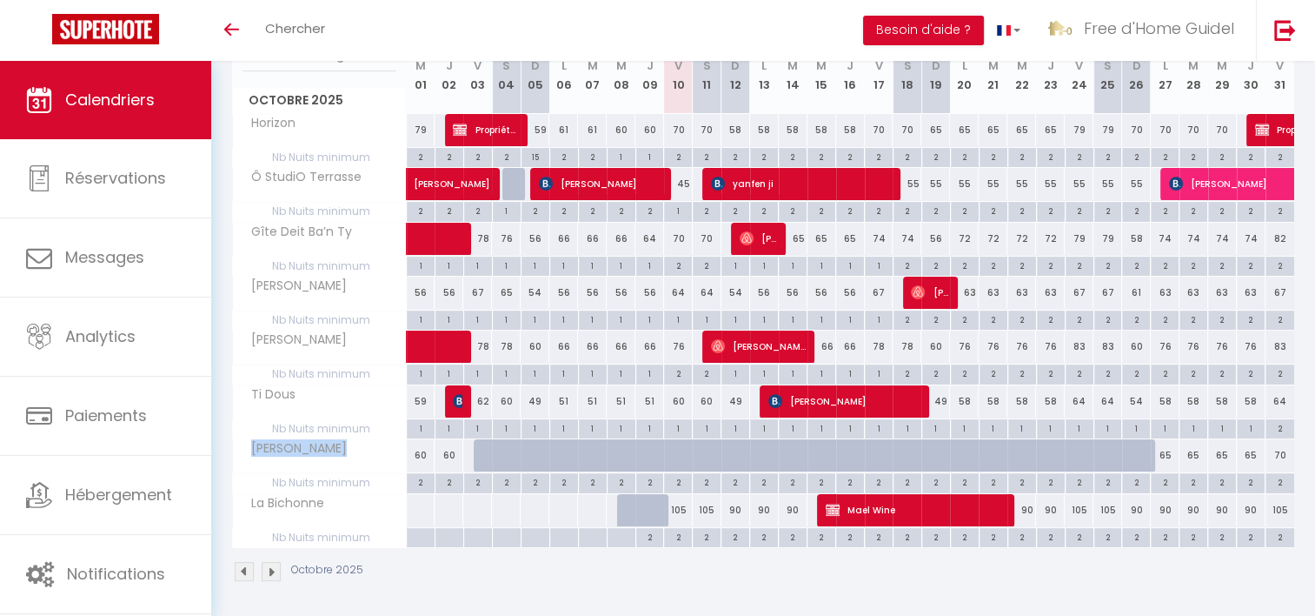
click at [255, 390] on span "Ti Dous" at bounding box center [268, 394] width 65 height 19
click at [254, 390] on span "Ti Dous" at bounding box center [268, 394] width 65 height 19
drag, startPoint x: 254, startPoint y: 390, endPoint x: 242, endPoint y: 337, distance: 53.6
click at [242, 337] on span "[PERSON_NAME]" at bounding box center [294, 339] width 116 height 19
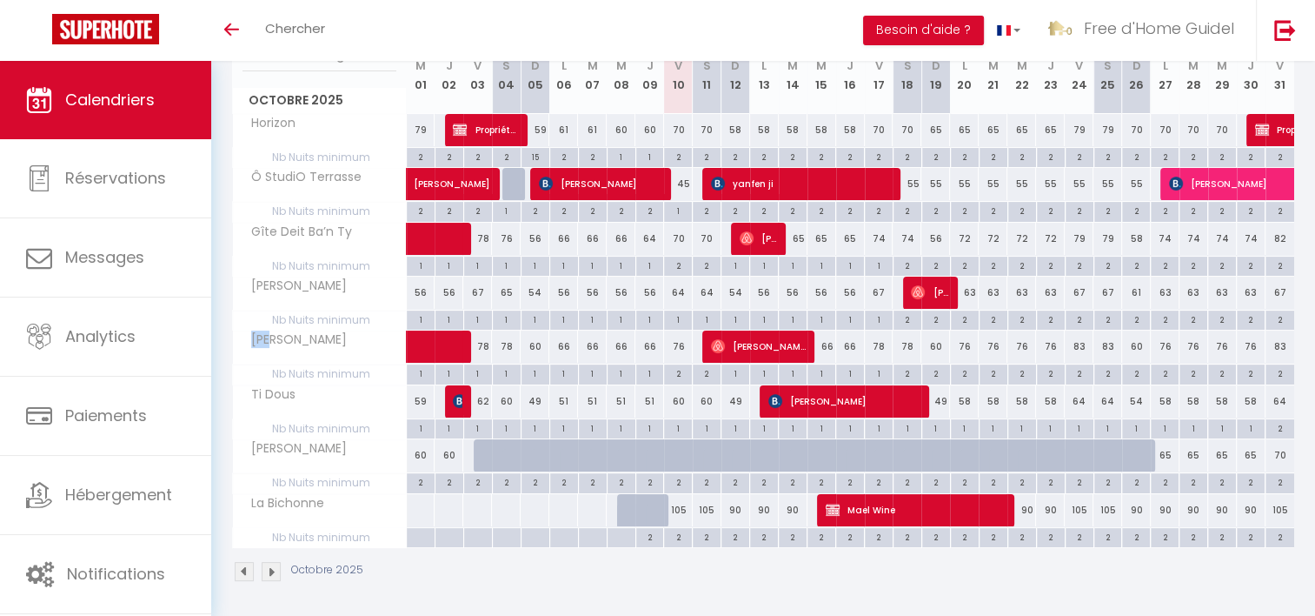
click at [242, 337] on span "[PERSON_NAME]" at bounding box center [294, 339] width 116 height 19
drag, startPoint x: 242, startPoint y: 337, endPoint x: 238, endPoint y: 280, distance: 57.5
click at [238, 280] on span "[PERSON_NAME]" at bounding box center [294, 285] width 116 height 19
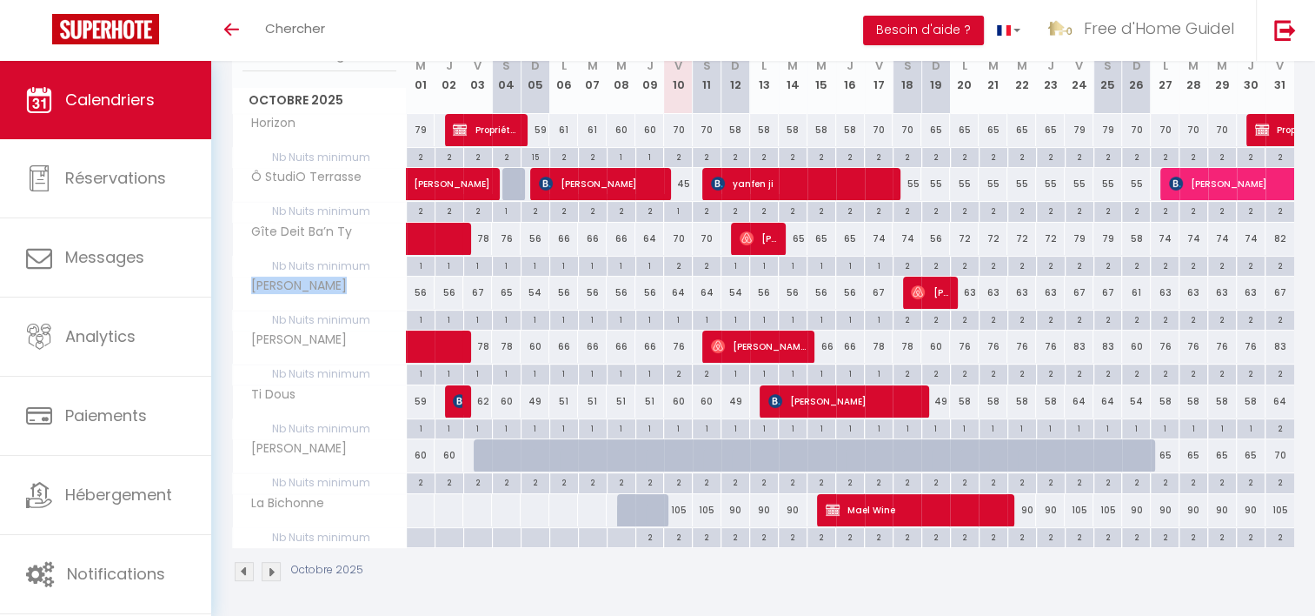
click at [238, 280] on span "[PERSON_NAME]" at bounding box center [294, 285] width 116 height 19
drag, startPoint x: 238, startPoint y: 280, endPoint x: 243, endPoint y: 227, distance: 53.2
click at [243, 227] on span "Gîte Deit Ba’n Ty" at bounding box center [296, 232] width 121 height 19
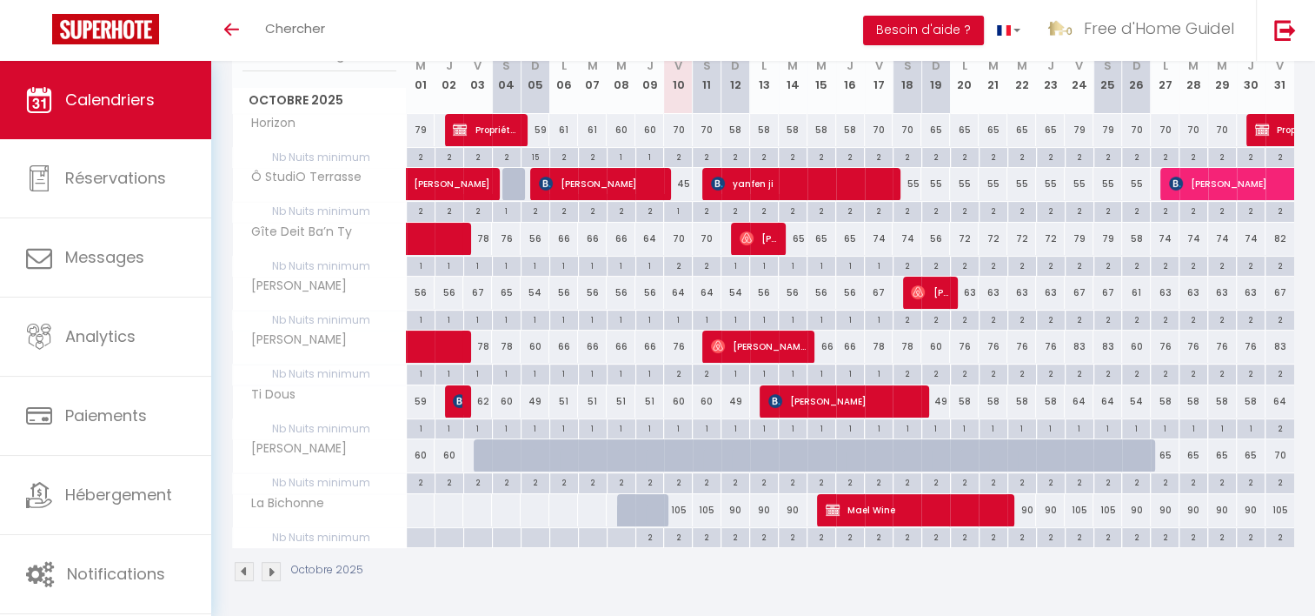
drag, startPoint x: 243, startPoint y: 227, endPoint x: 244, endPoint y: 180, distance: 47.0
click at [244, 180] on span "Ô StudiO Terrasse" at bounding box center [301, 177] width 130 height 19
drag, startPoint x: 244, startPoint y: 180, endPoint x: 248, endPoint y: 234, distance: 54.0
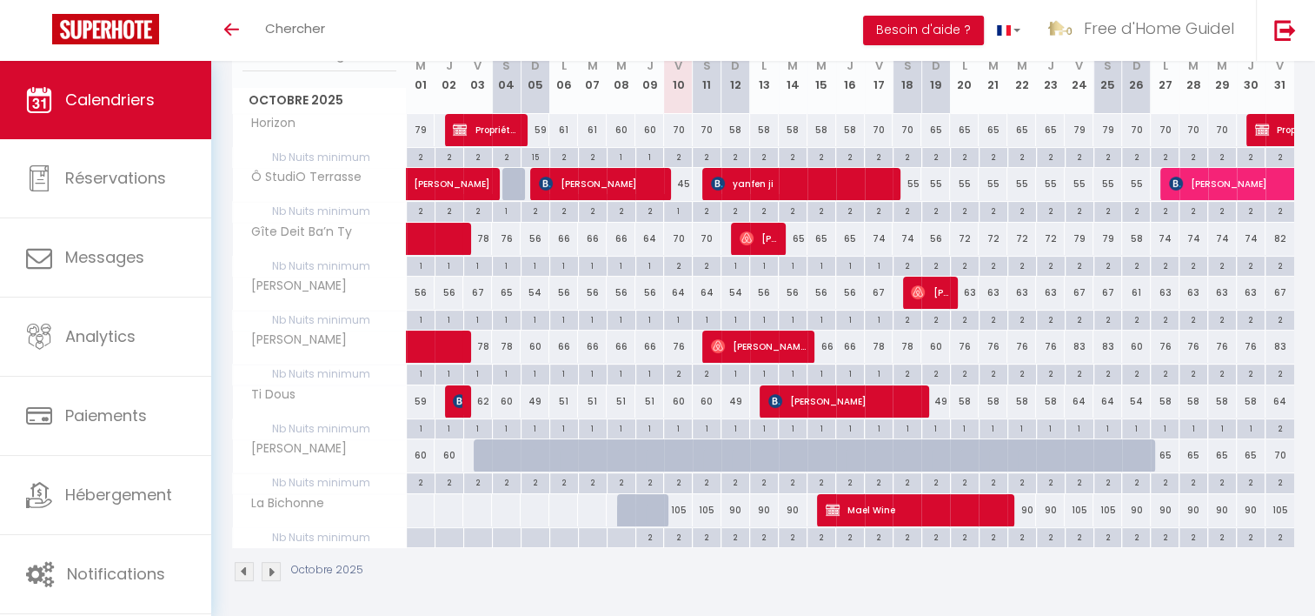
click at [248, 234] on span "Gîte Deit Ba’n Ty" at bounding box center [296, 232] width 121 height 19
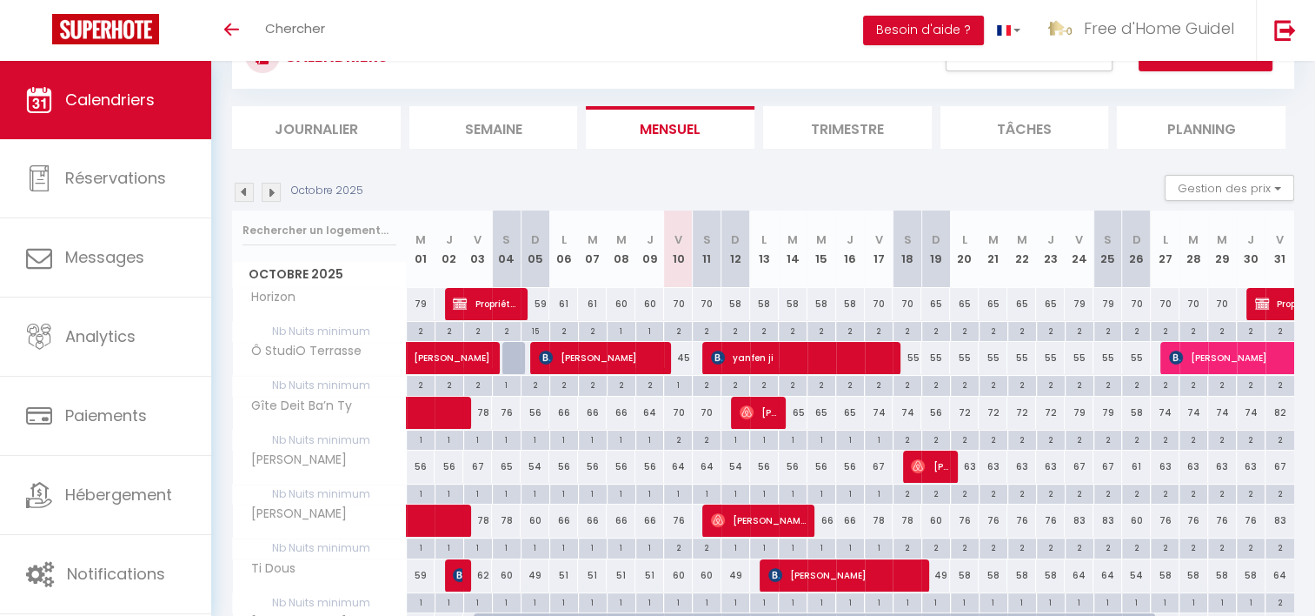
scroll to position [0, 0]
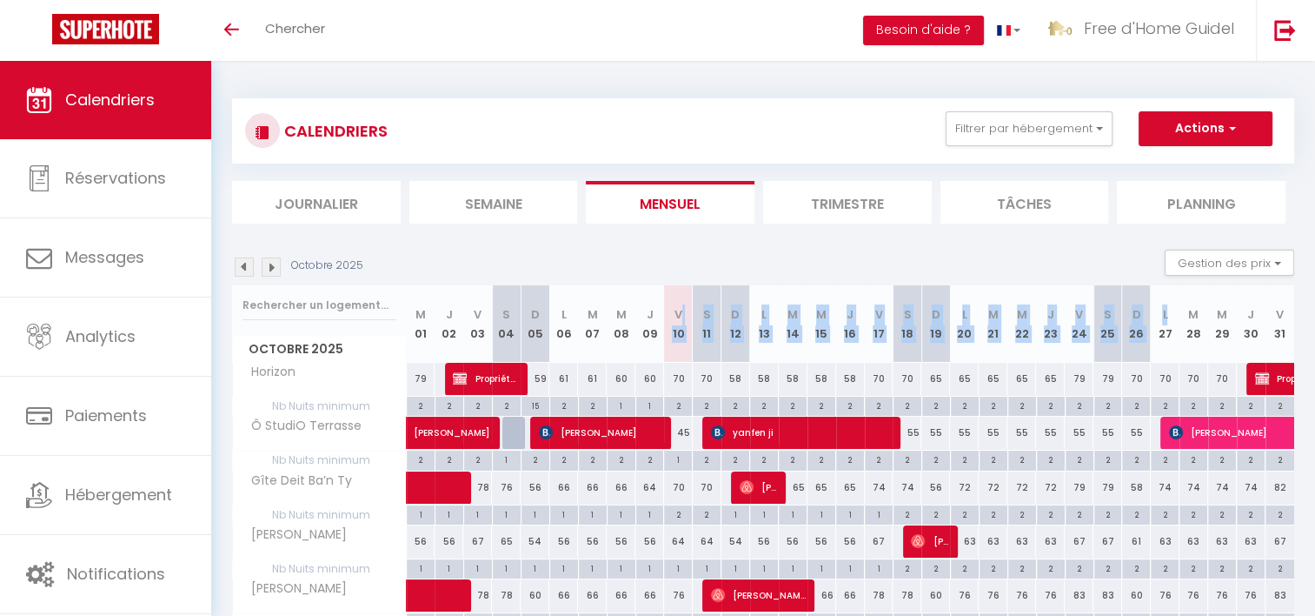
drag
click at [1189, 296] on tr "Octobre 2025 M 01 J 02 V 03 S 04 D 05 L 06 M 07 M 08 J 09 V 10 S 11 D 12 L 13 M…" at bounding box center [764, 323] width 1062 height 77
click at [1189, 296] on th "M 28" at bounding box center [1194, 323] width 29 height 77
click at [1218, 125] on button "Actions" at bounding box center [1206, 128] width 134 height 35
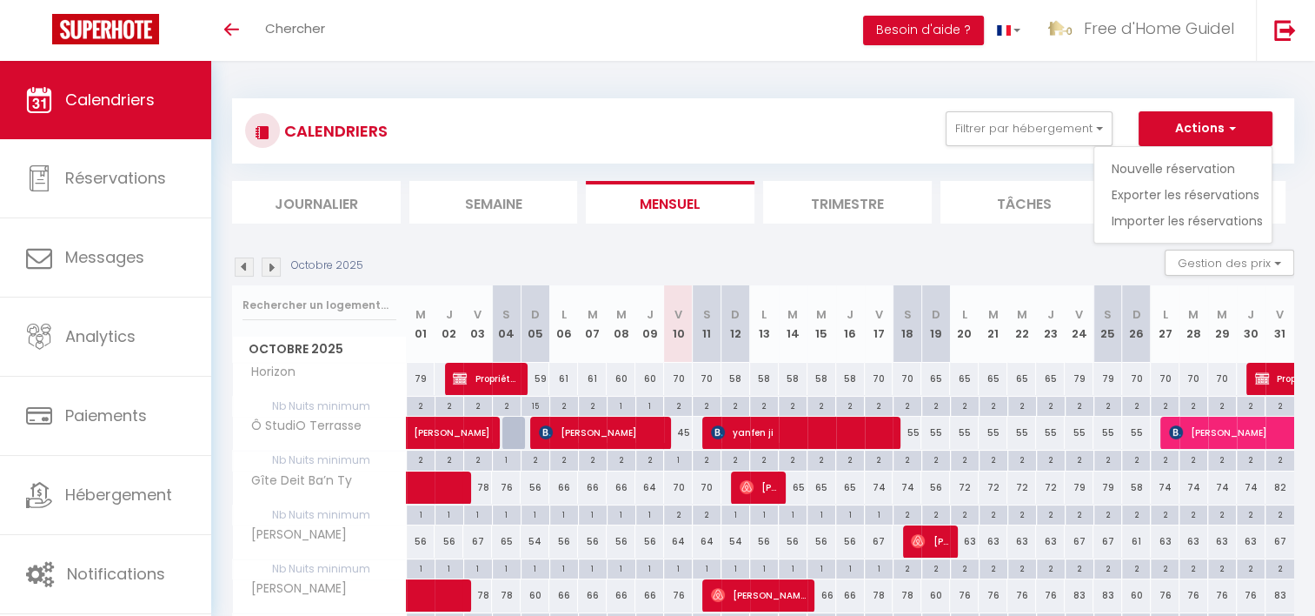
click at [960, 266] on div "Octobre 2025 Gestion des prix Nb Nuits minimum Règles Disponibilité" at bounding box center [763, 268] width 1062 height 36
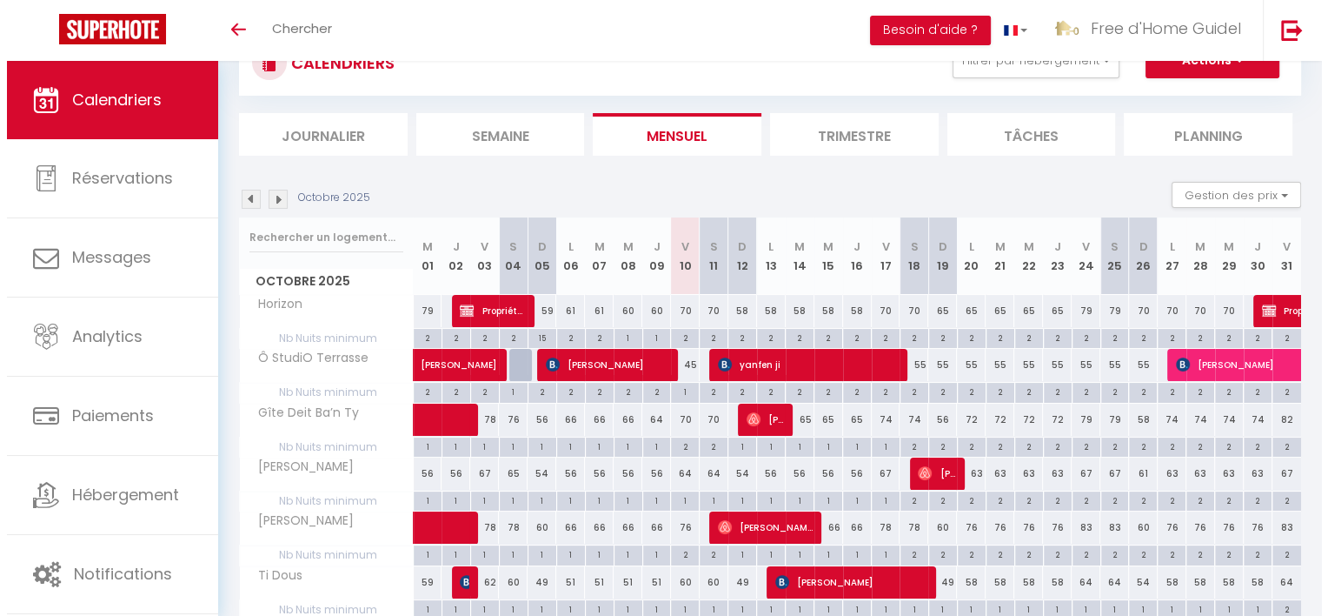
scroll to position [87, 0]
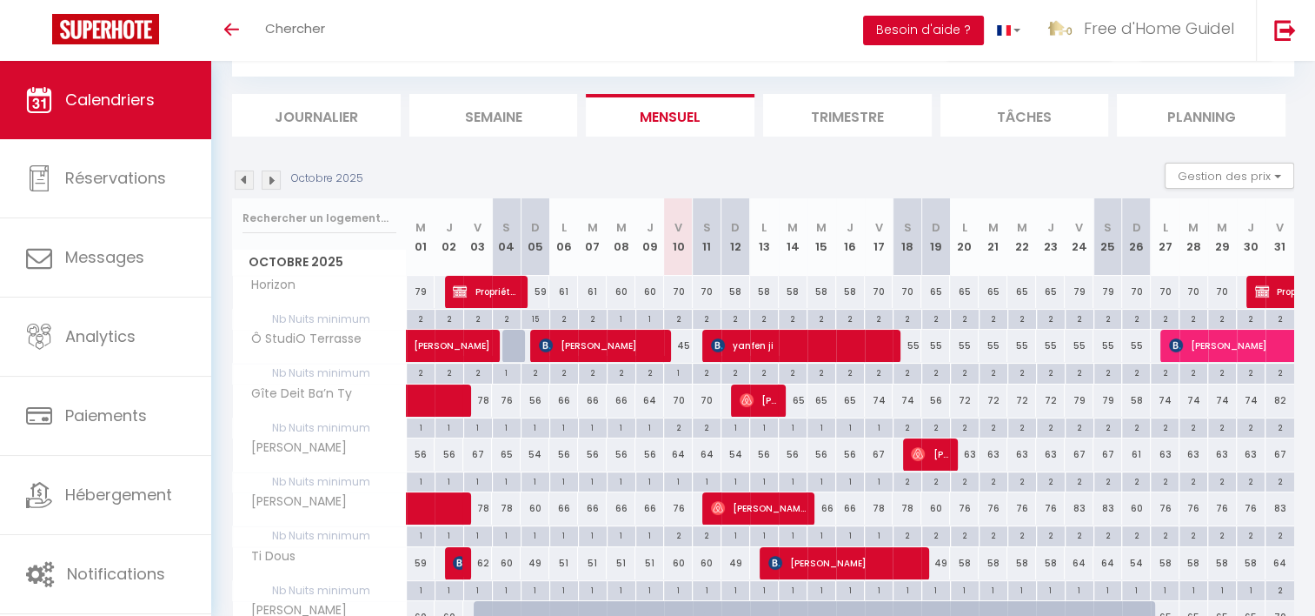
click at [901, 19] on button "Besoin d'aide ?" at bounding box center [923, 31] width 121 height 30
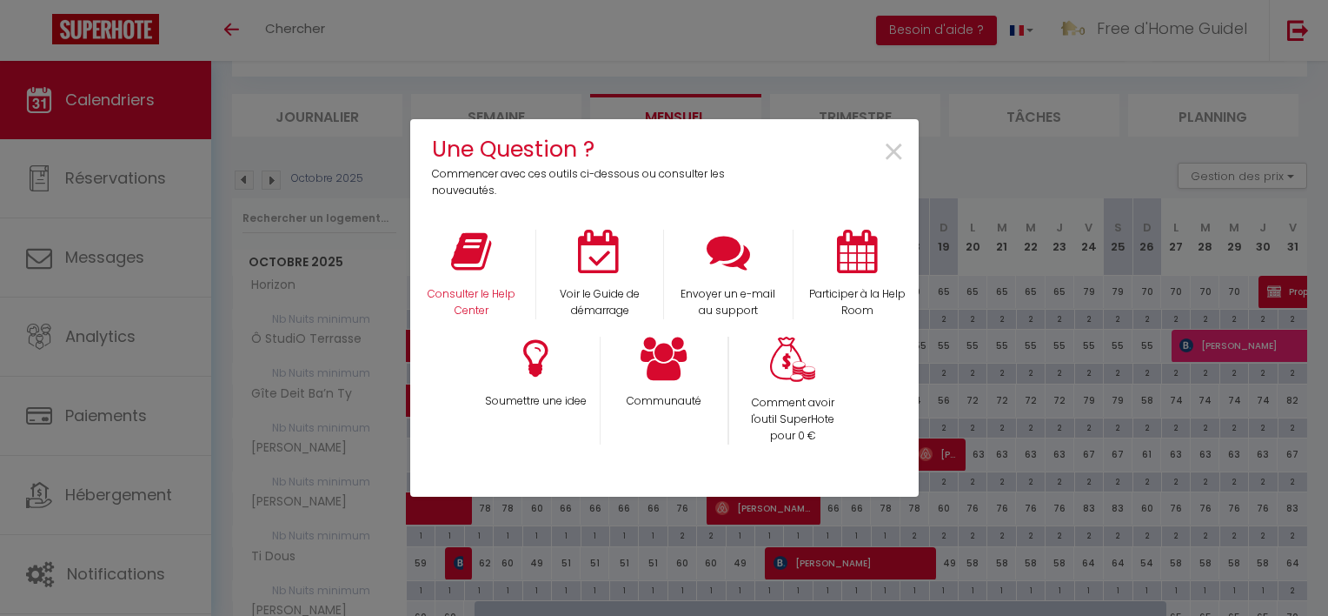
click at [486, 276] on div "Consulter le Help Center" at bounding box center [471, 275] width 129 height 90
click at [479, 294] on p "Consulter le Help Center" at bounding box center [472, 302] width 106 height 33
click at [765, 298] on p "Envoyer un e-mail au support" at bounding box center [729, 302] width 106 height 33
